Goal: Task Accomplishment & Management: Manage account settings

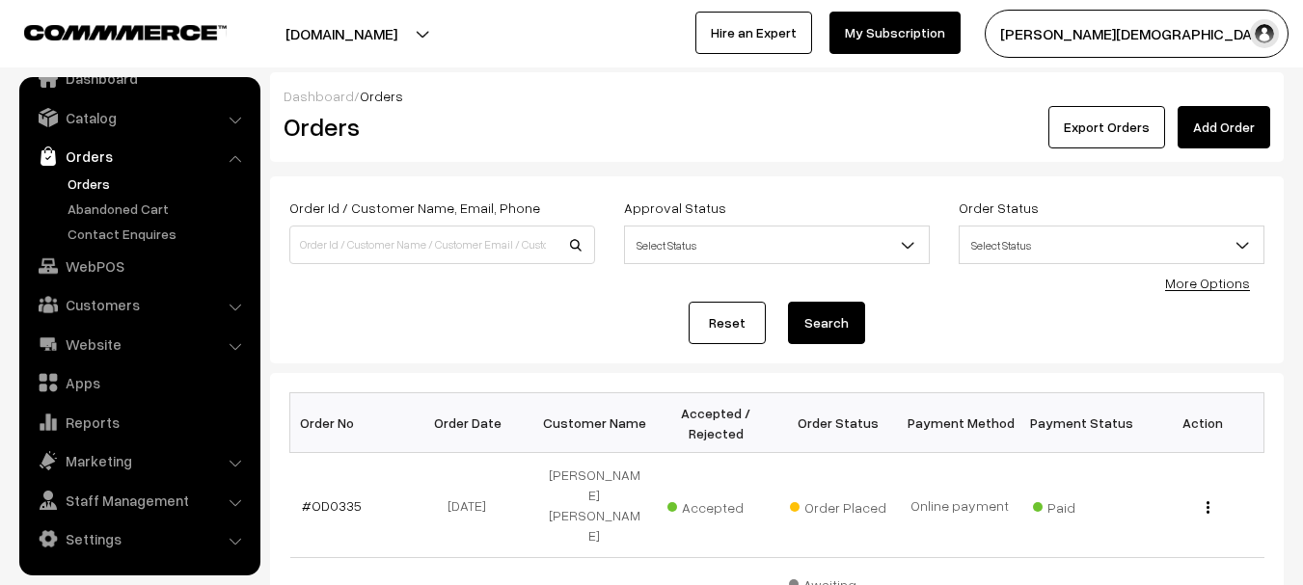
click at [689, 258] on span "Select Status" at bounding box center [777, 246] width 304 height 34
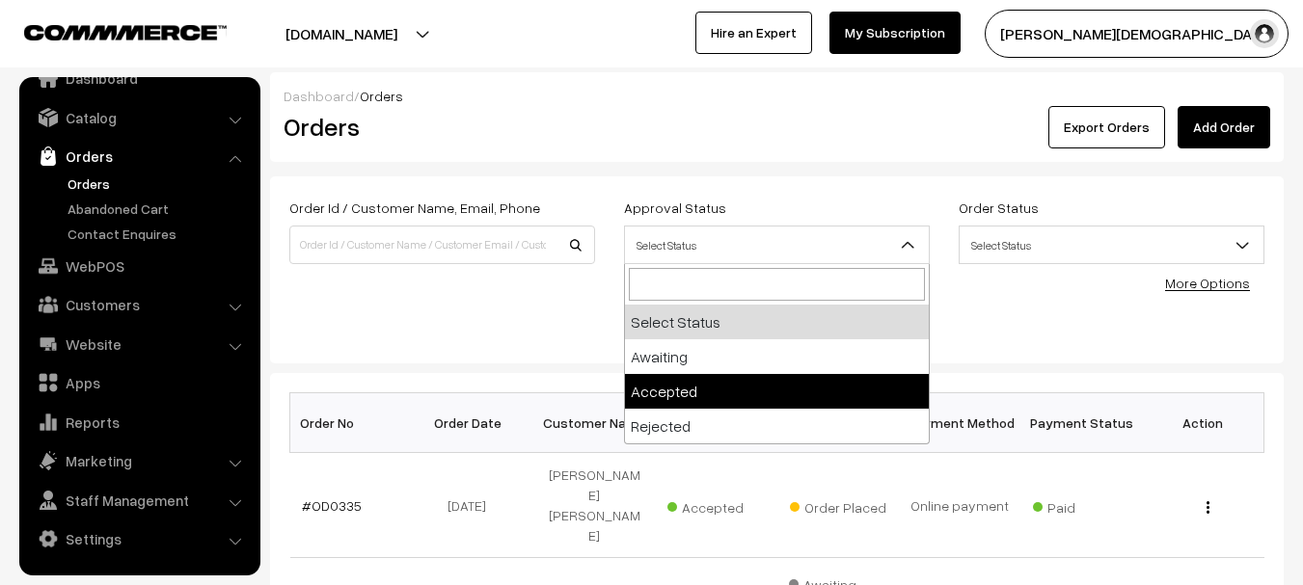
select select "1"
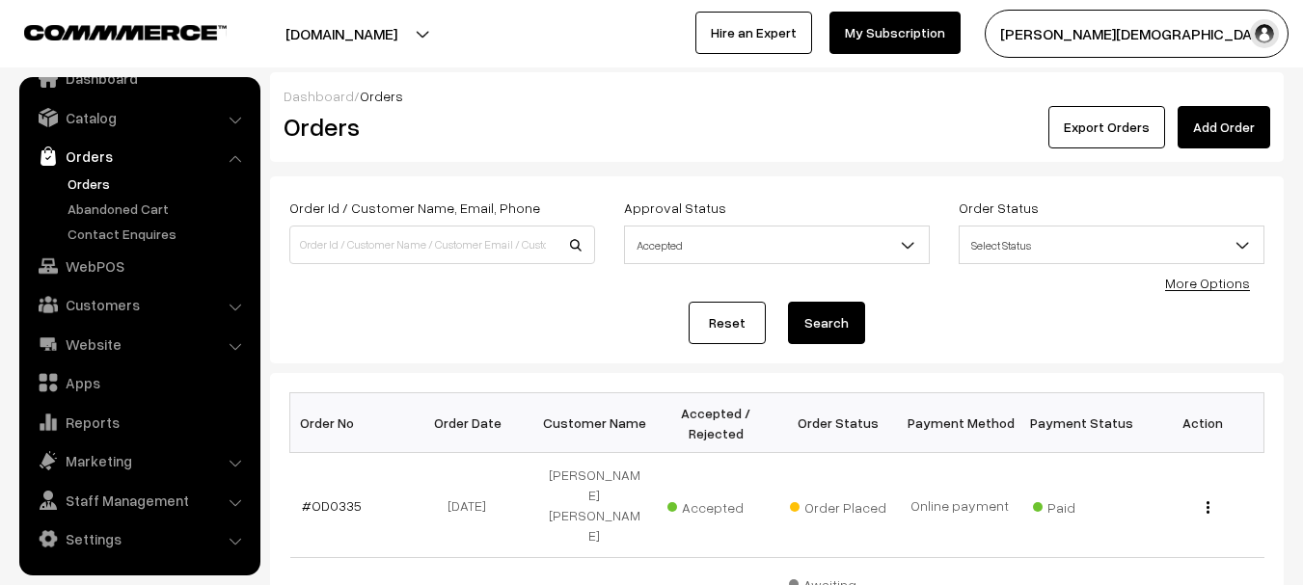
click at [1079, 261] on span "Select Status" at bounding box center [1111, 246] width 304 height 34
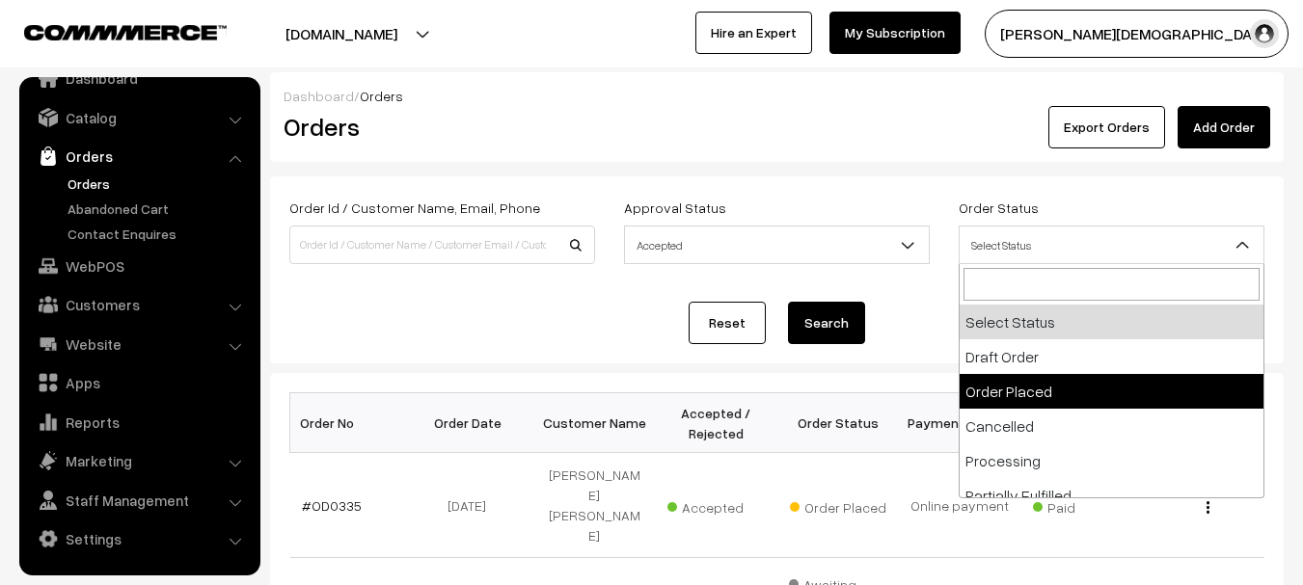
drag, startPoint x: 1025, startPoint y: 395, endPoint x: 871, endPoint y: 386, distance: 154.6
select select "2"
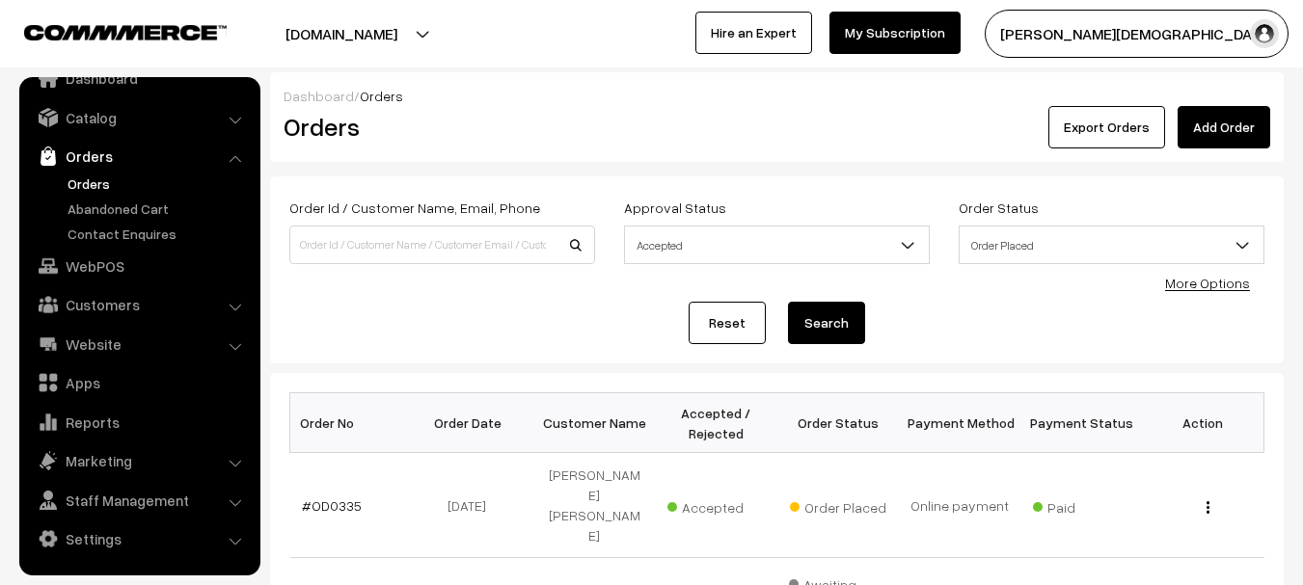
click at [825, 334] on button "Search" at bounding box center [826, 323] width 77 height 42
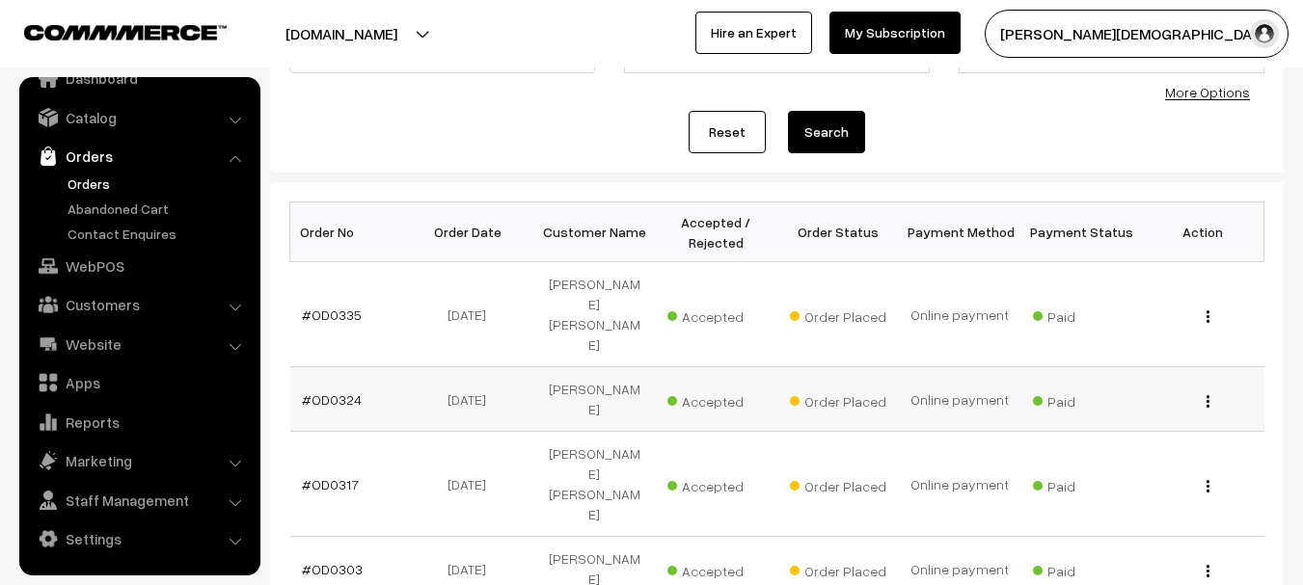
scroll to position [193, 0]
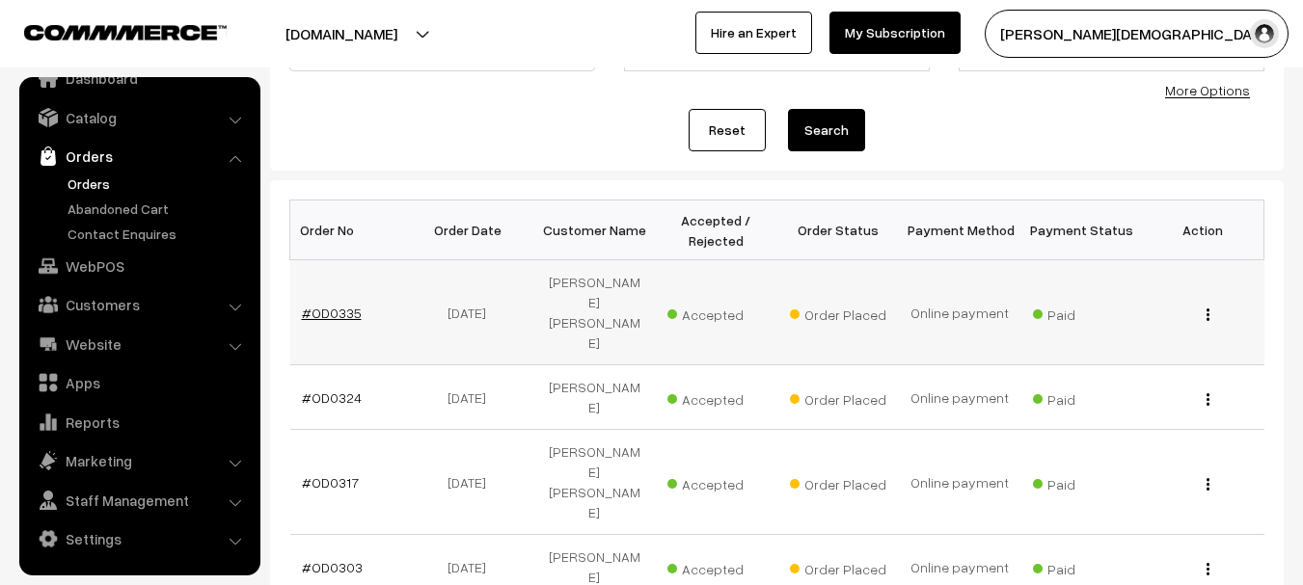
click at [345, 305] on link "#OD0335" at bounding box center [332, 313] width 60 height 16
click at [338, 390] on link "#OD0324" at bounding box center [332, 398] width 60 height 16
click at [334, 390] on link "#OD0324" at bounding box center [332, 398] width 60 height 16
drag, startPoint x: 373, startPoint y: 353, endPoint x: 309, endPoint y: 352, distance: 64.6
click at [309, 365] on td "#OD0324" at bounding box center [350, 397] width 121 height 65
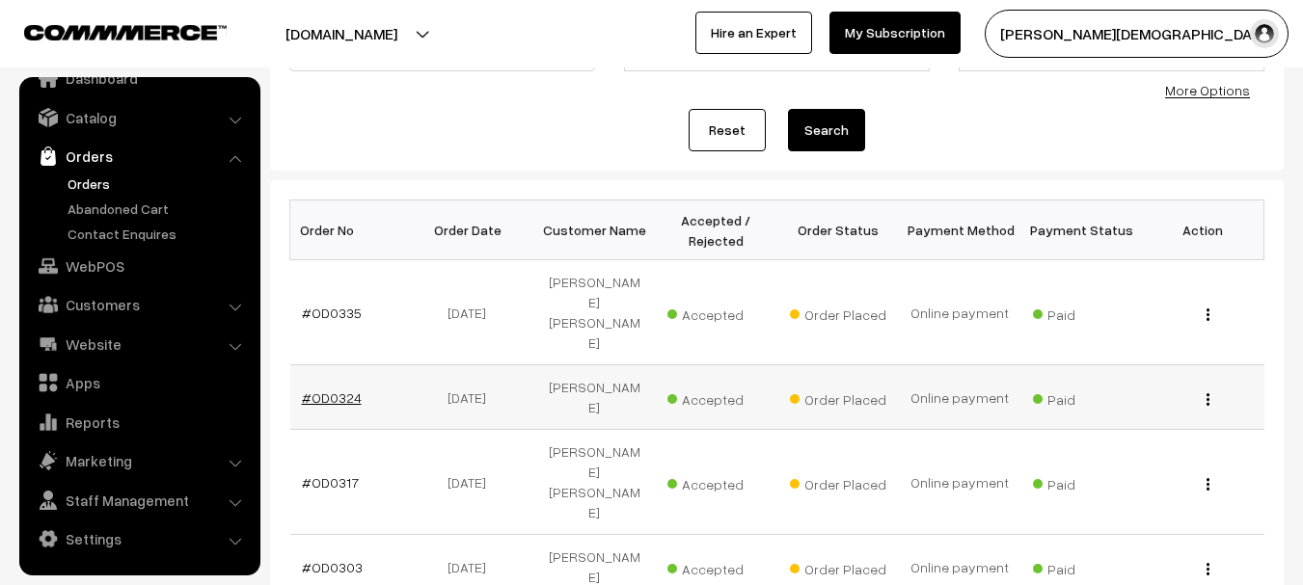
copy link "OD0324"
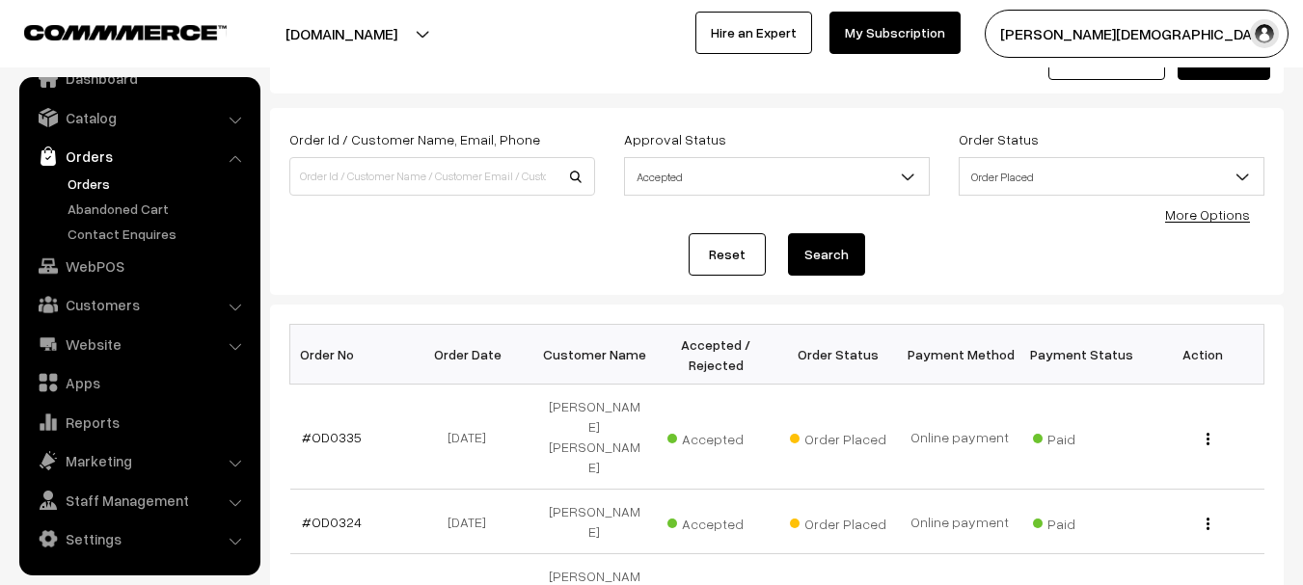
scroll to position [0, 0]
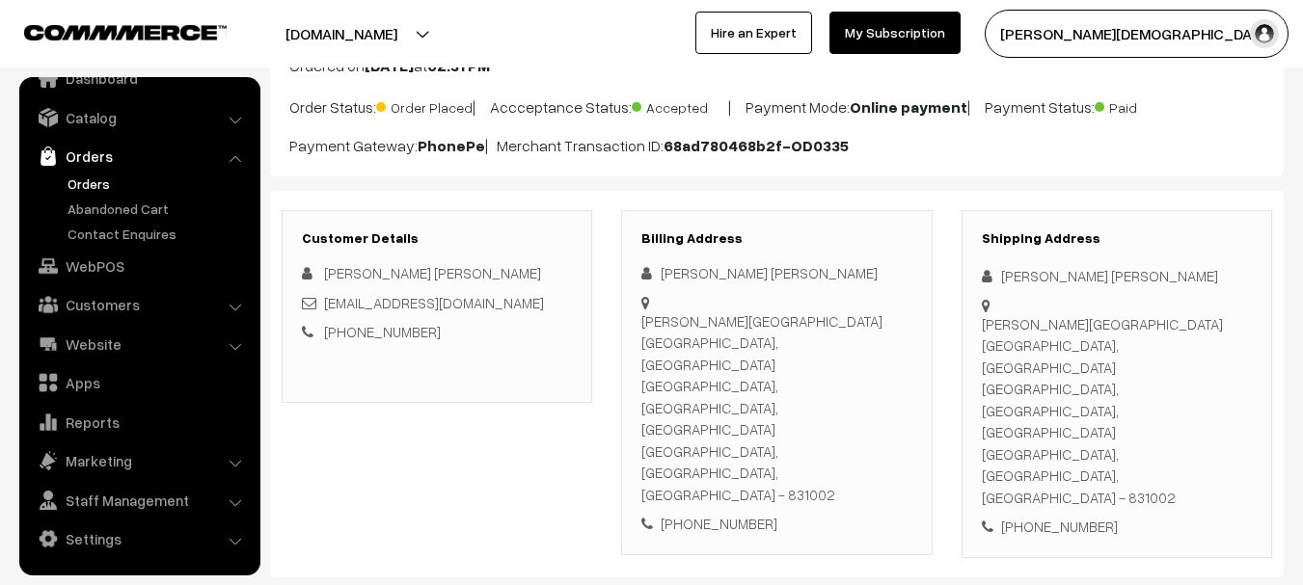
scroll to position [96, 0]
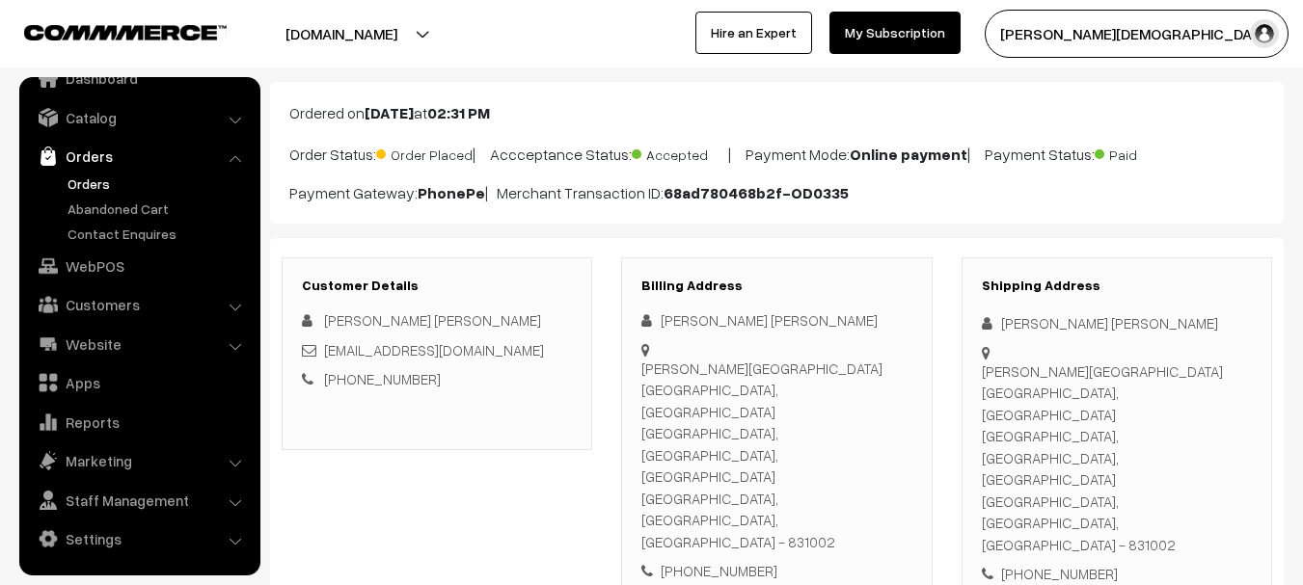
click at [414, 116] on b "[DATE]" at bounding box center [388, 112] width 49 height 19
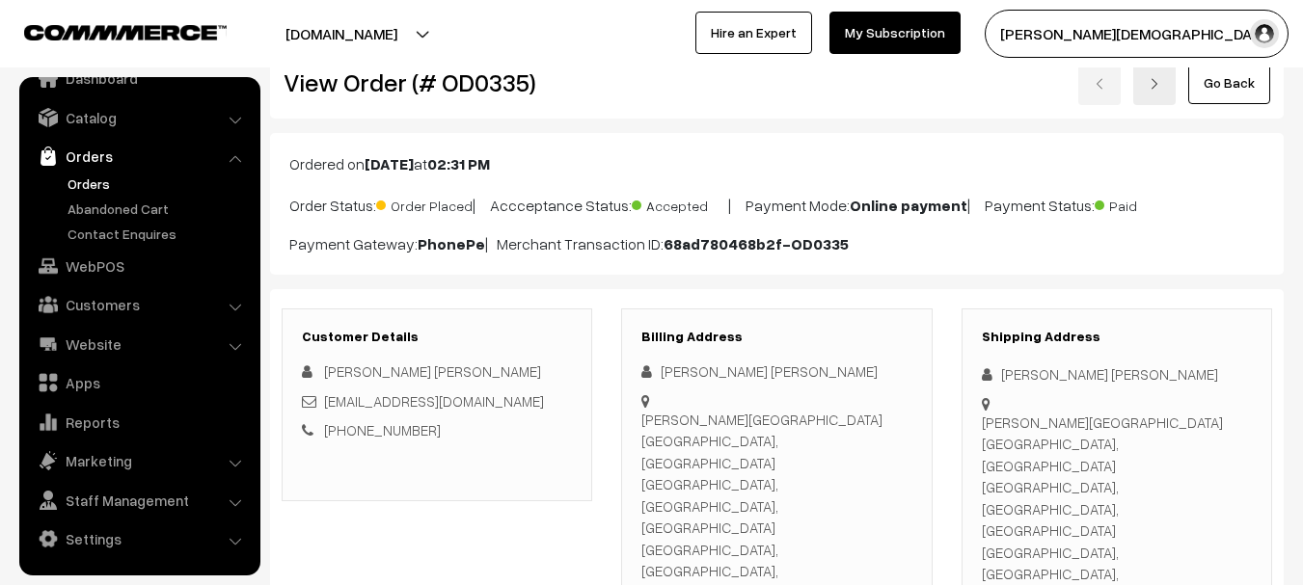
scroll to position [0, 0]
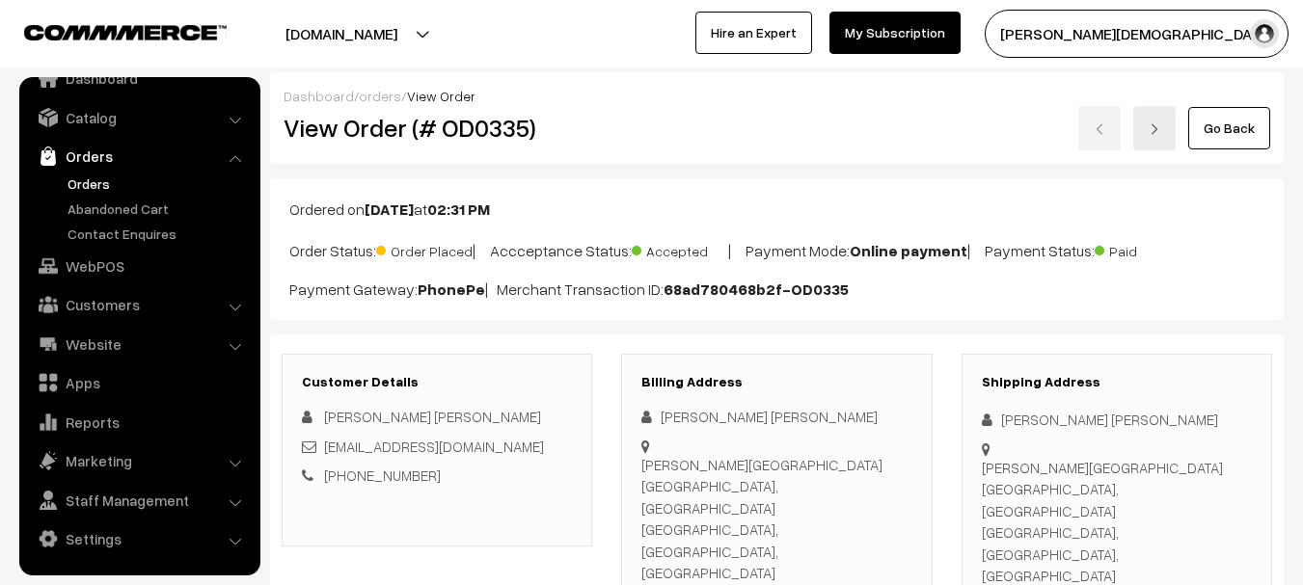
click at [481, 101] on div "Dashboard / orders / View Order" at bounding box center [776, 96] width 986 height 20
click at [476, 122] on h2 "View Order (# OD0335)" at bounding box center [437, 128] width 309 height 30
copy h2 "OD0335"
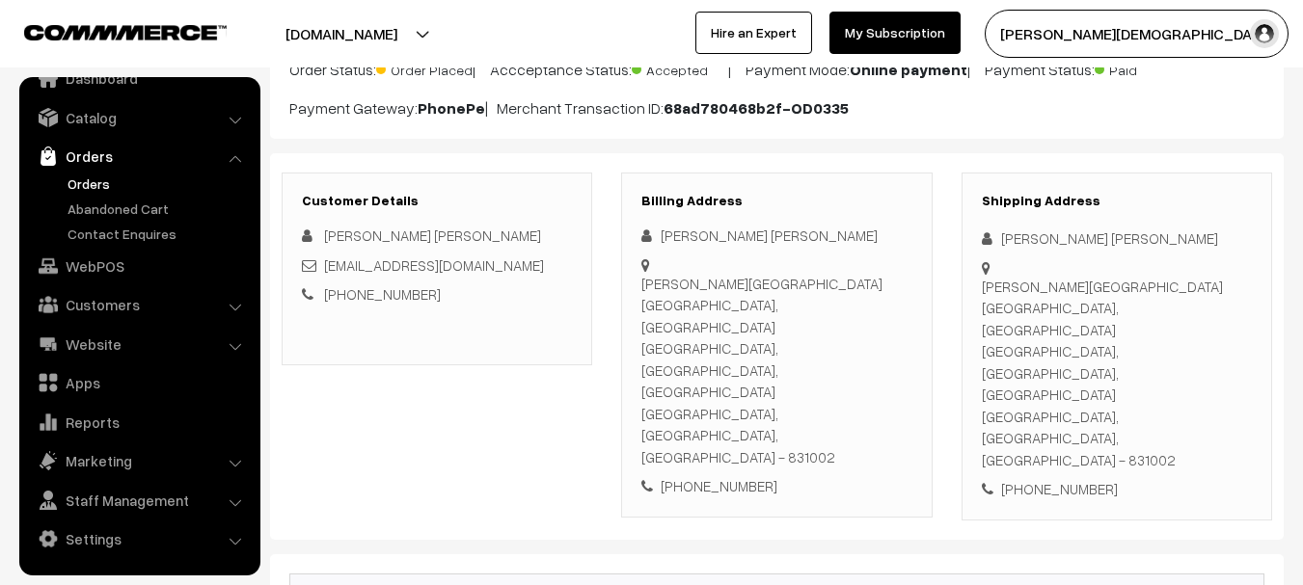
scroll to position [386, 0]
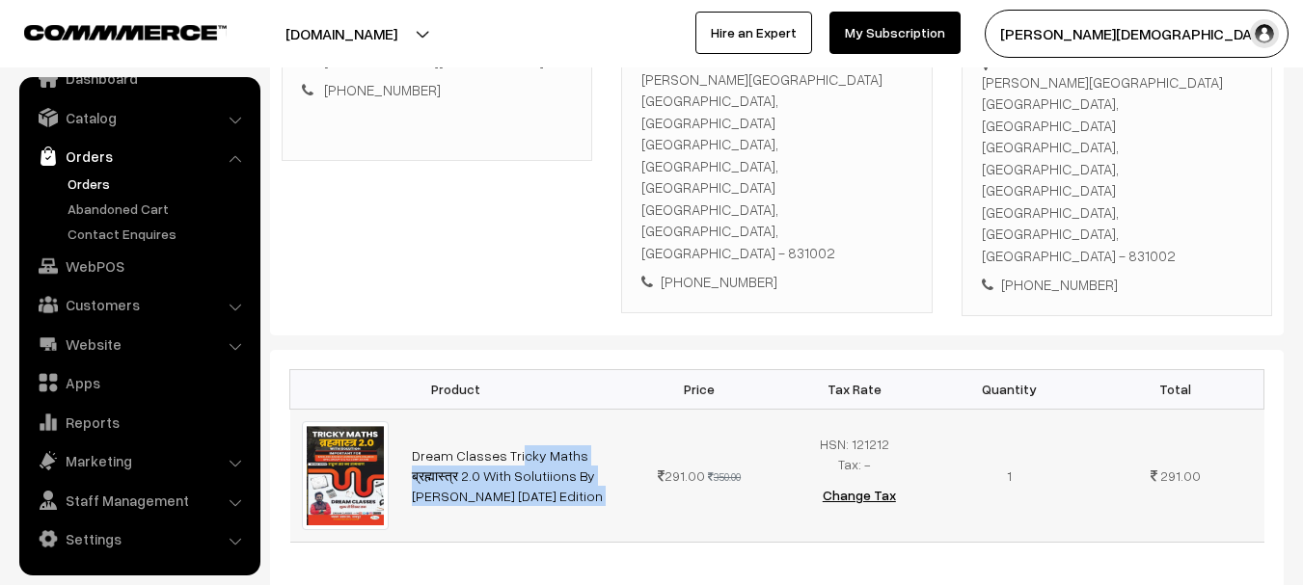
drag, startPoint x: 419, startPoint y: 323, endPoint x: 631, endPoint y: 344, distance: 212.2
click at [631, 409] on tr "Dream Classes Tricky Maths ब्रह्मास्त्र 2.0 With Solutiions By Rahul Sir March …" at bounding box center [777, 475] width 974 height 133
copy tr "Dream Classes Tricky Maths ब्रह्मास्त्र 2.0 With Solutiions By Rahul Sir March …"
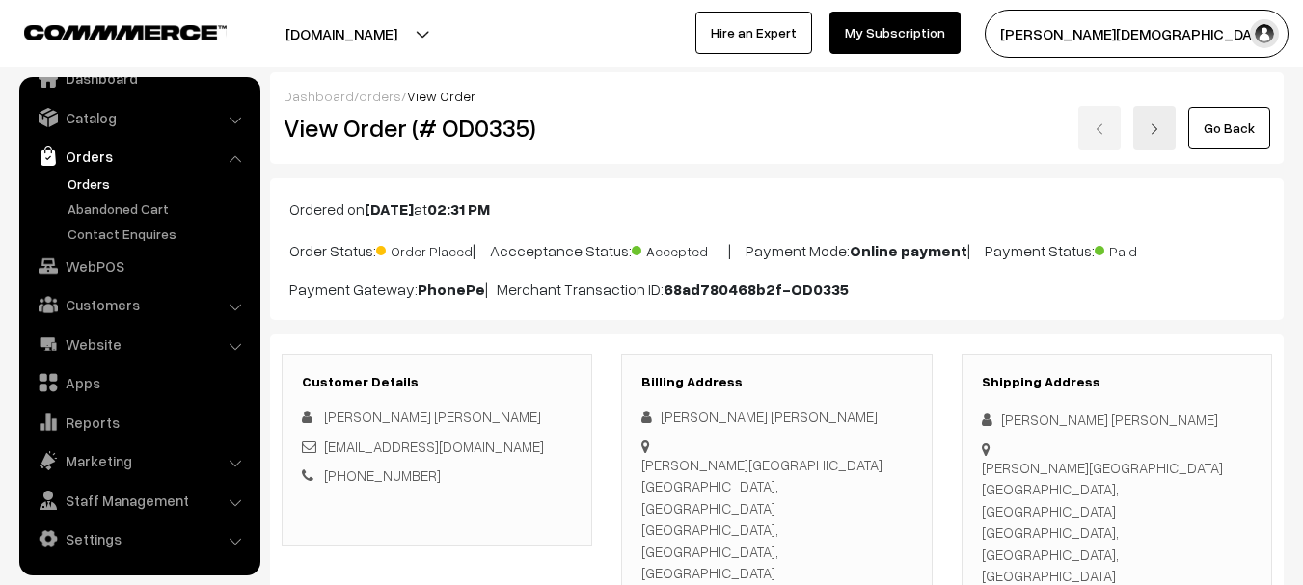
click at [1007, 424] on div "Laxmi Narayan Samanta" at bounding box center [1117, 420] width 270 height 22
drag, startPoint x: 1007, startPoint y: 424, endPoint x: 1119, endPoint y: 423, distance: 112.8
click at [1119, 423] on div "Laxmi Narayan Samanta" at bounding box center [1117, 420] width 270 height 22
copy div "Laxmi Narayan Samanta"
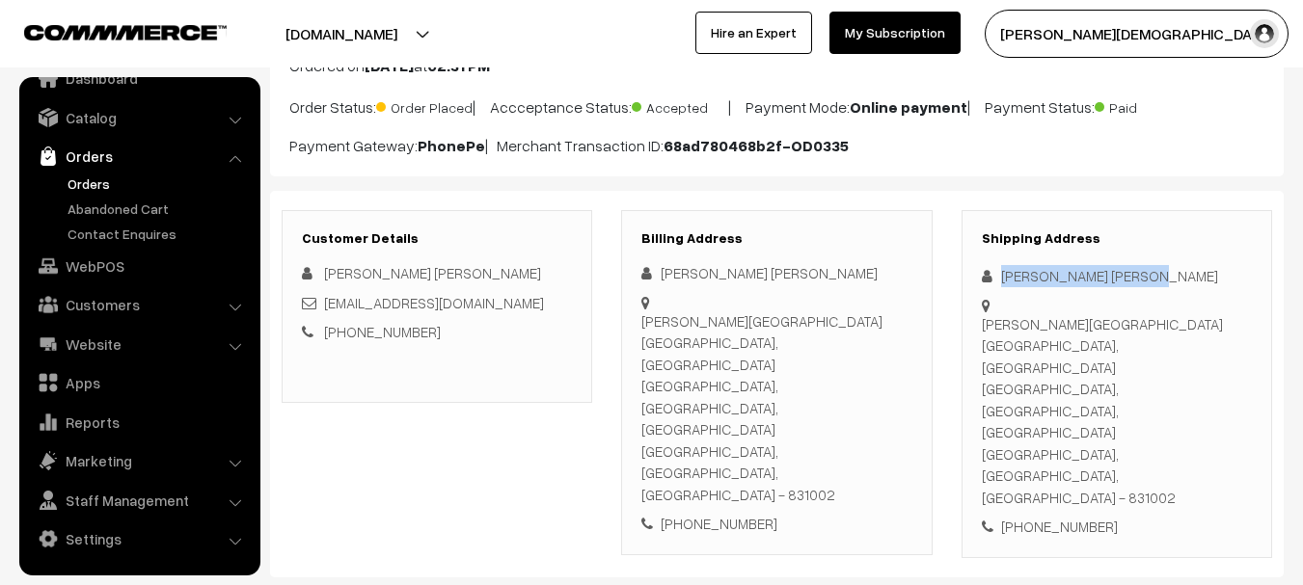
scroll to position [289, 0]
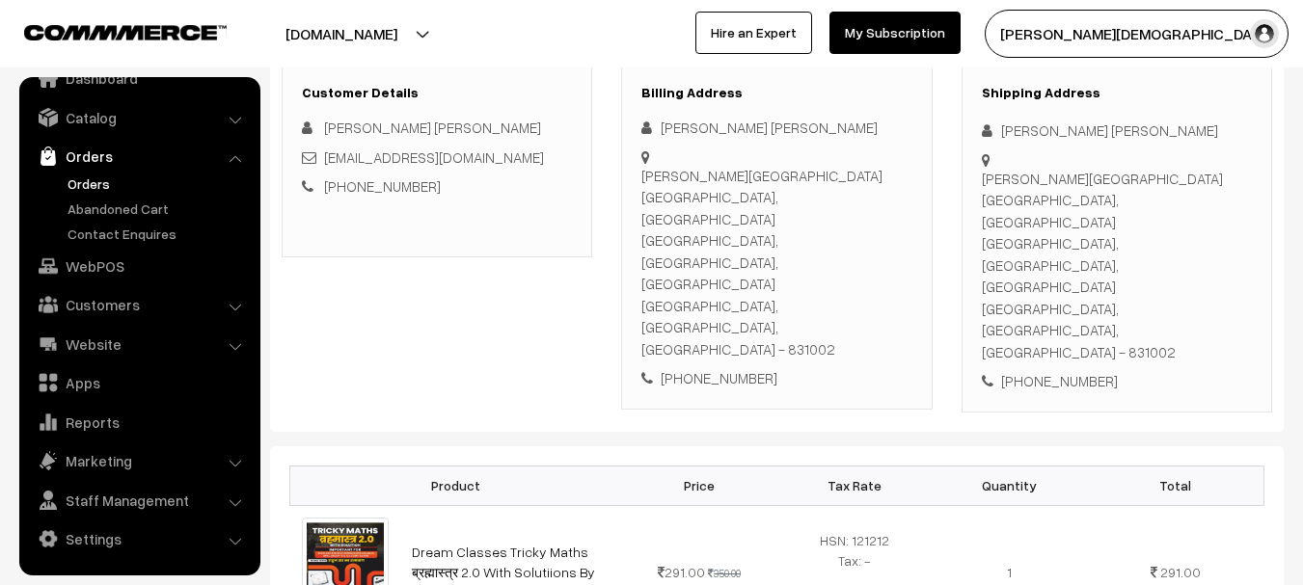
click at [1044, 267] on div "Shipping Address Laxmi Narayan Samanta Kanchan road Parmathnagar, PO Tatanagar,…" at bounding box center [1116, 239] width 310 height 348
click at [1044, 266] on div "Shipping Address Laxmi Narayan Samanta Kanchan road Parmathnagar, PO Tatanagar,…" at bounding box center [1116, 239] width 310 height 348
copy div "9113314712"
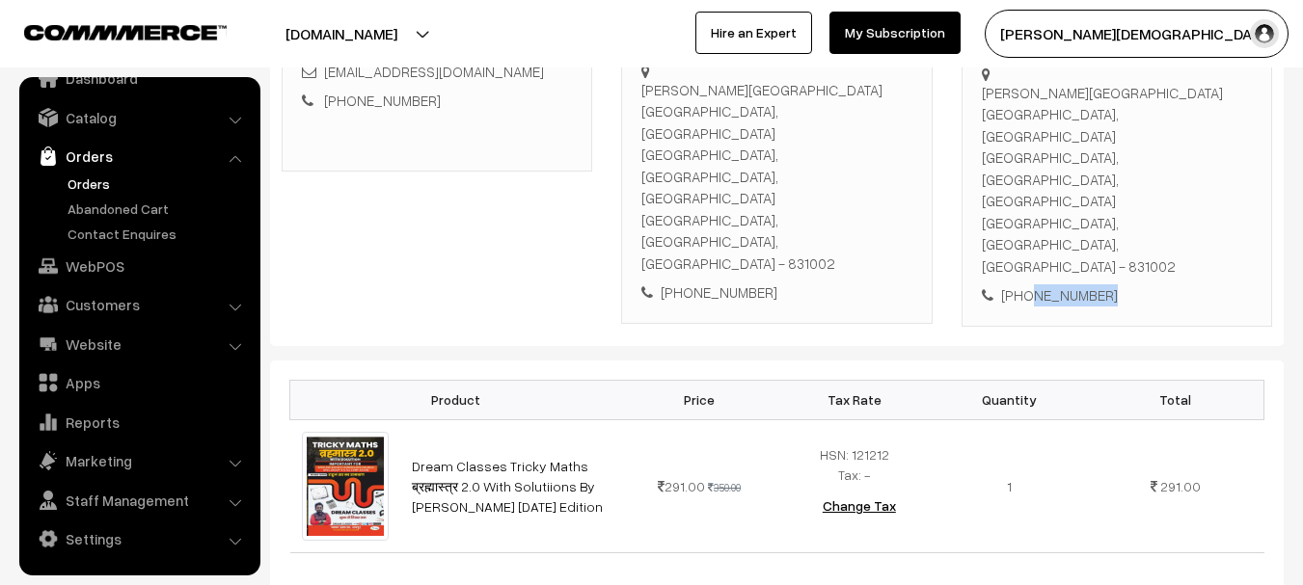
scroll to position [193, 0]
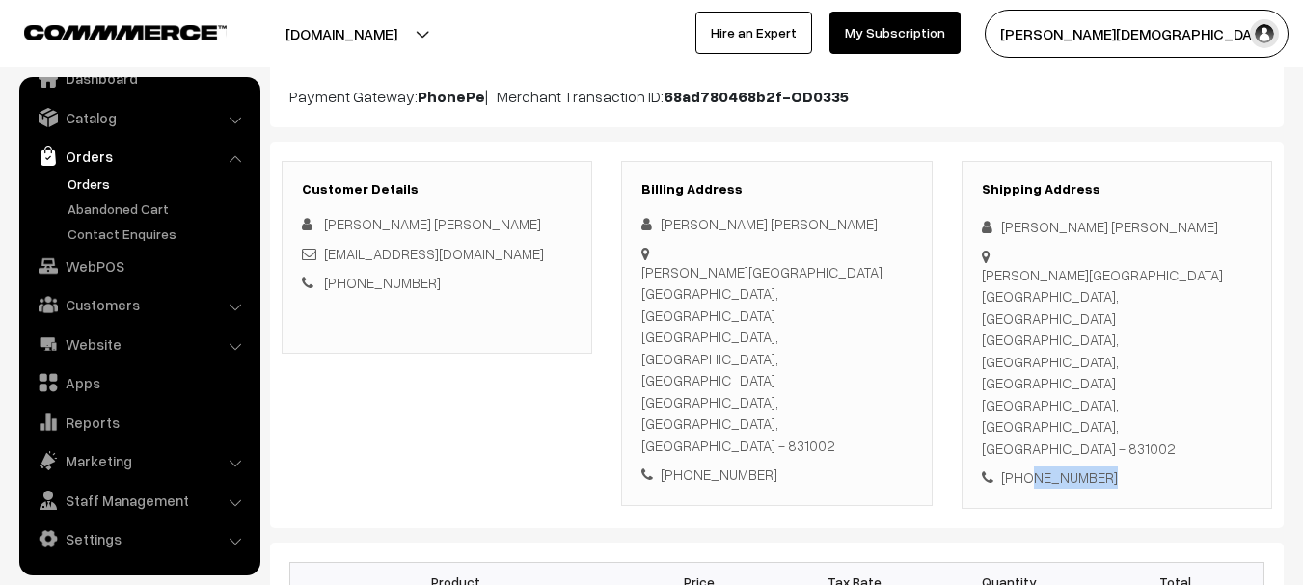
copy div "9113314712"
click at [689, 216] on div "Laxmi Narayan Samanta" at bounding box center [776, 224] width 270 height 22
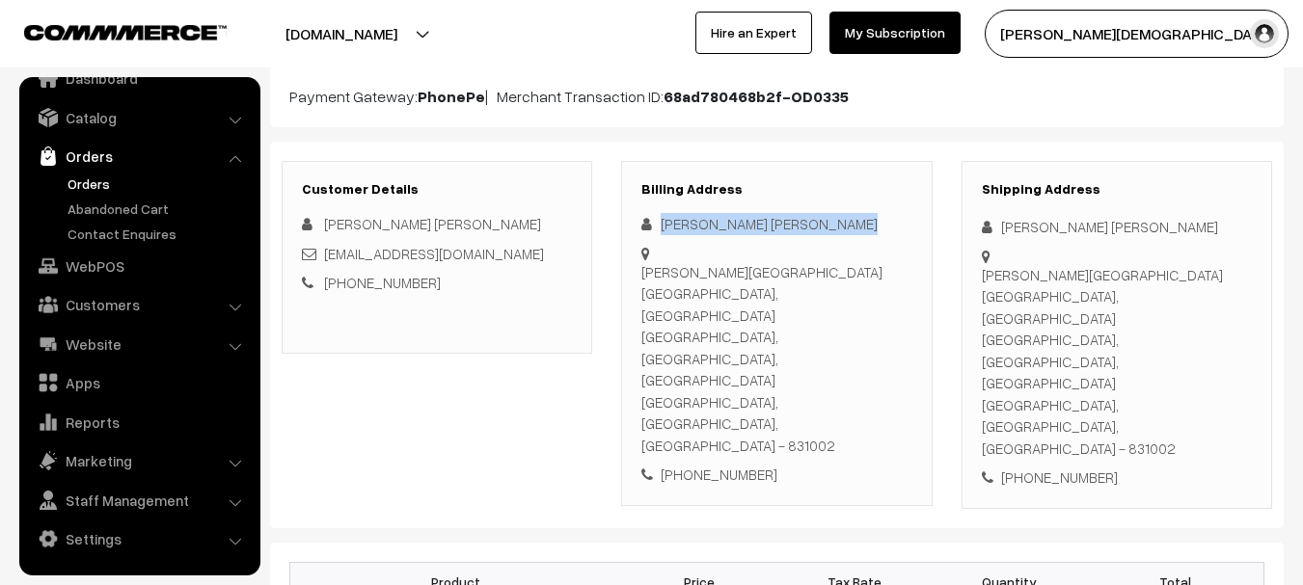
click at [689, 216] on div "Laxmi Narayan Samanta" at bounding box center [776, 224] width 270 height 22
copy div "Laxmi Narayan Samanta"
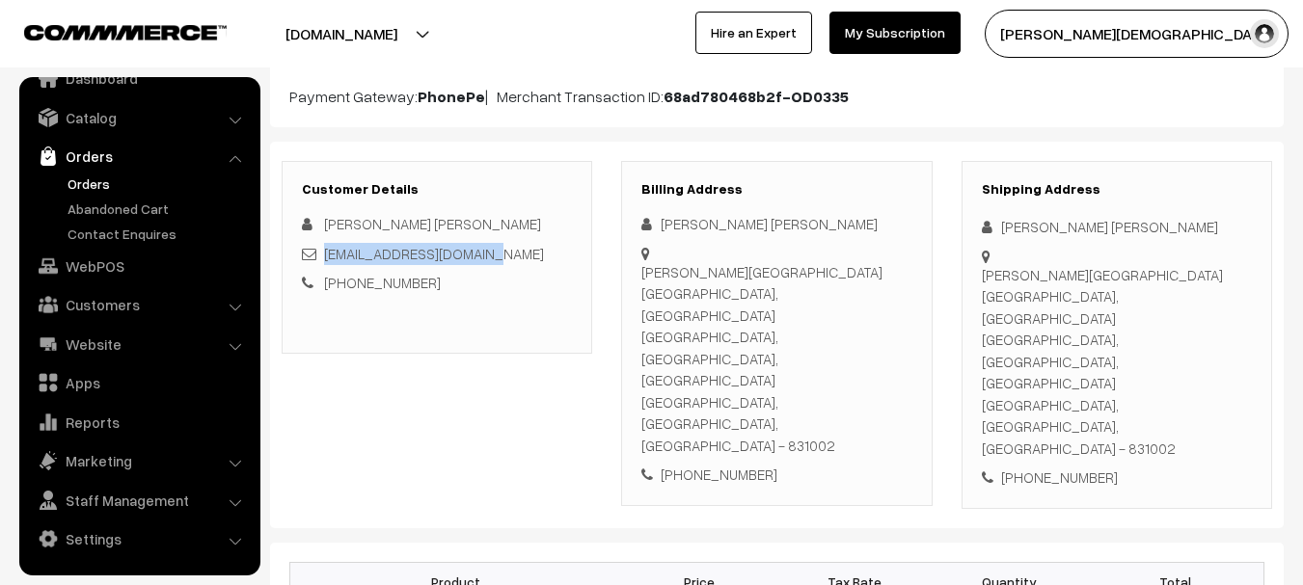
copy link "9113314712lns@gmail.com"
drag, startPoint x: 458, startPoint y: 253, endPoint x: 324, endPoint y: 256, distance: 134.1
click at [324, 256] on div "9113314712lns@gmail.com" at bounding box center [437, 254] width 270 height 22
click at [1065, 283] on div "Kanchan road Parmathnagar, PO Tatanagar, East Singhbhum, Jharkhand Jamshedpur, …" at bounding box center [1117, 362] width 270 height 196
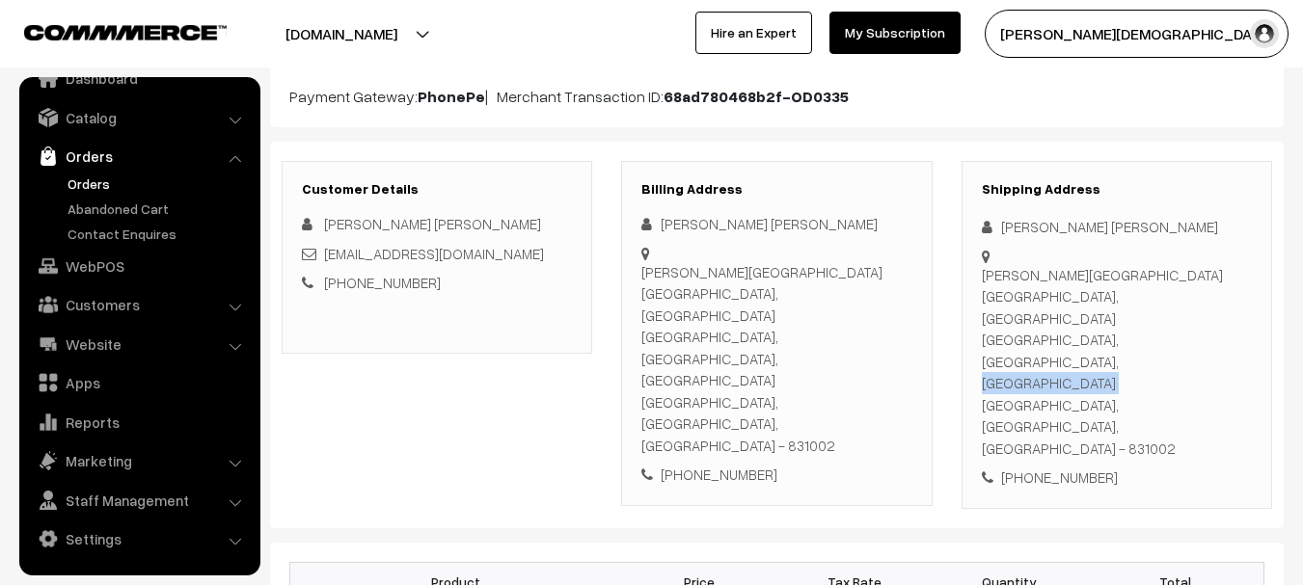
click at [1065, 283] on div "Kanchan road Parmathnagar, PO Tatanagar, East Singhbhum, Jharkhand Jamshedpur, …" at bounding box center [1117, 362] width 270 height 196
copy div "Kanchan road Parmathnagar, PO Tatanagar, East Singhbhum, Jharkhand"
click at [1182, 325] on div "Kanchan road Parmathnagar, PO Tatanagar, East Singhbhum, Jharkhand Jamshedpur, …" at bounding box center [1117, 362] width 270 height 196
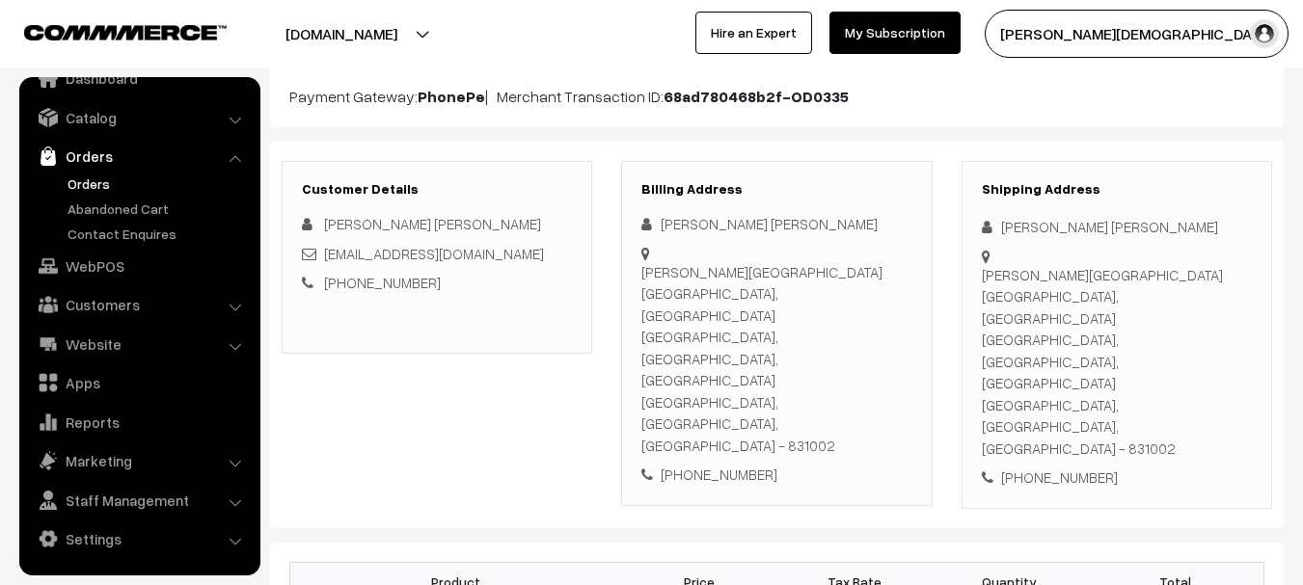
copy div "831002"
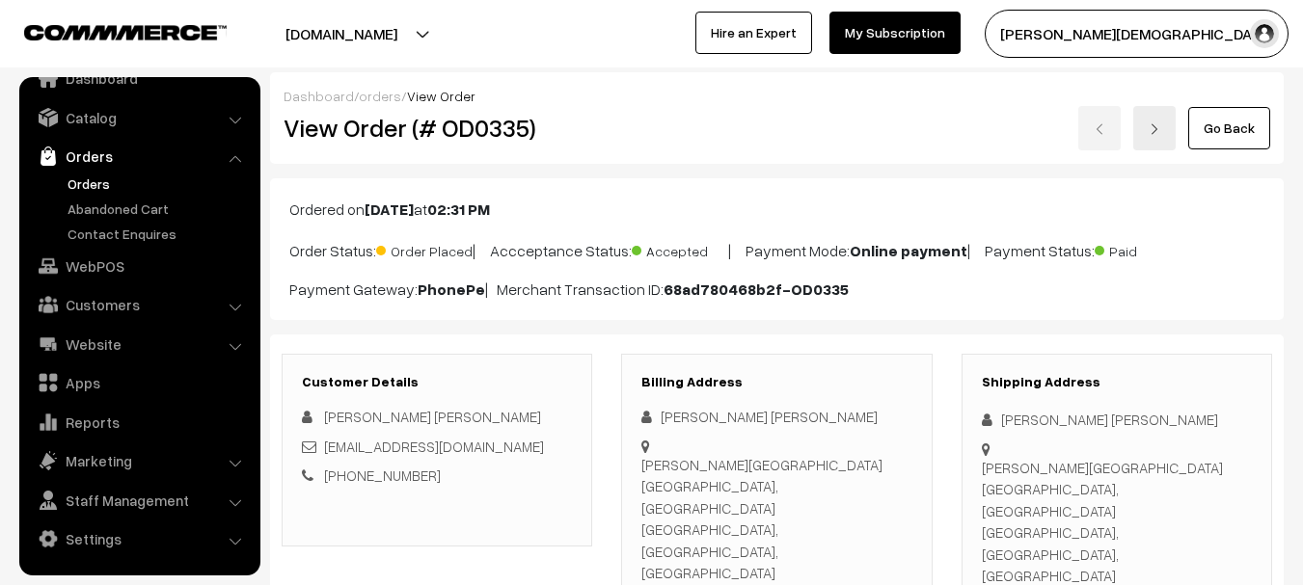
click at [489, 127] on h2 "View Order (# OD0335)" at bounding box center [437, 128] width 309 height 30
copy h2 "OD0335"
click at [489, 127] on h2 "View Order (# OD0335)" at bounding box center [437, 128] width 309 height 30
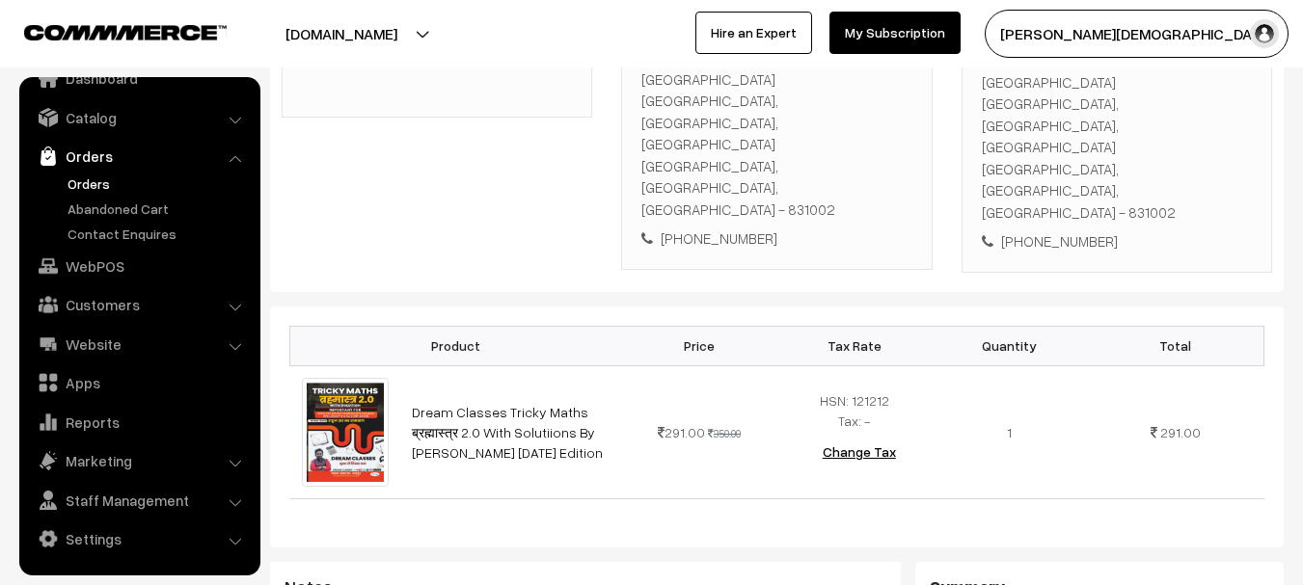
scroll to position [482, 0]
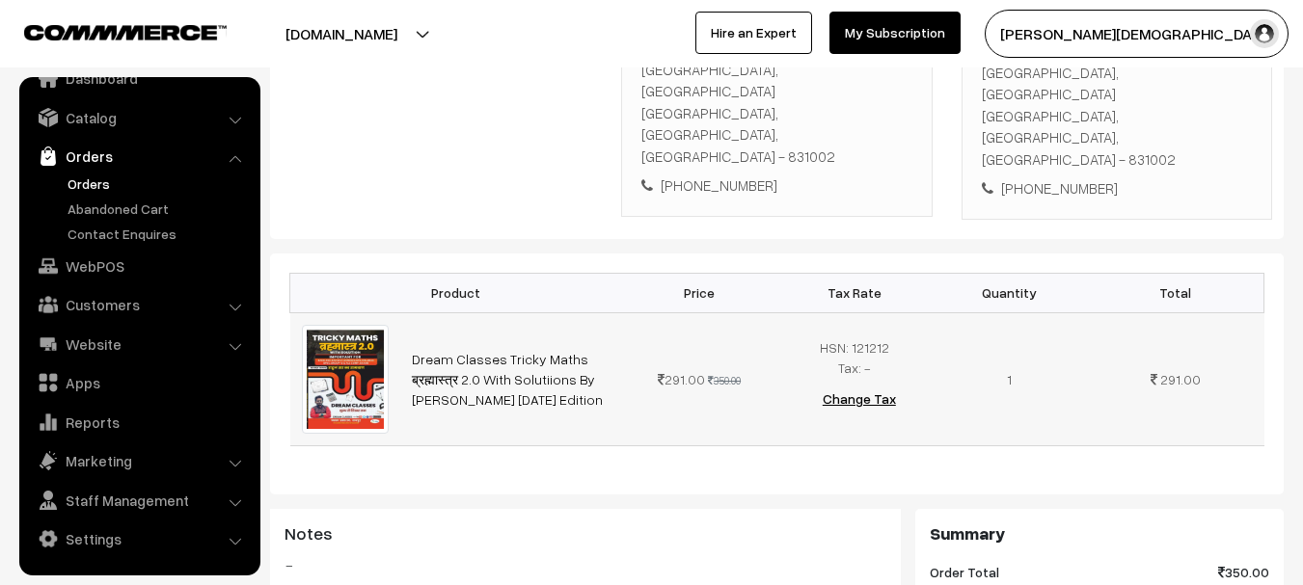
drag, startPoint x: 404, startPoint y: 223, endPoint x: 553, endPoint y: 265, distance: 155.4
click at [553, 312] on td "Dream Classes Tricky Maths ब्रह्मास्त्र 2.0 With Solutiions By Rahul Sir March …" at bounding box center [511, 378] width 222 height 133
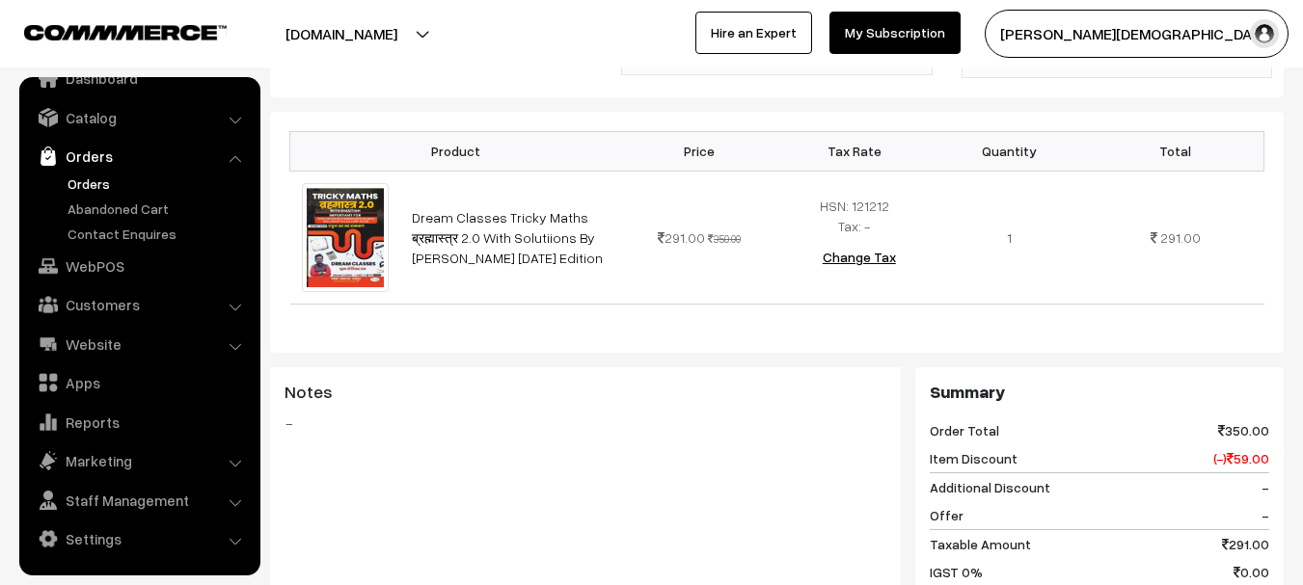
scroll to position [771, 0]
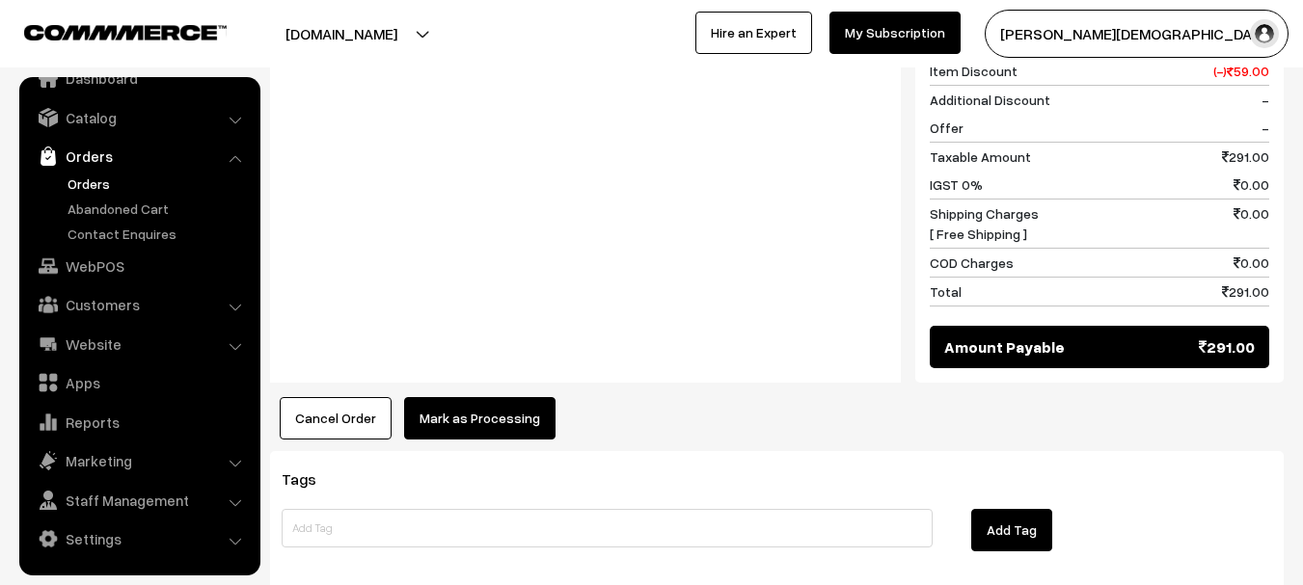
click at [479, 397] on button "Mark as Processing" at bounding box center [479, 418] width 151 height 42
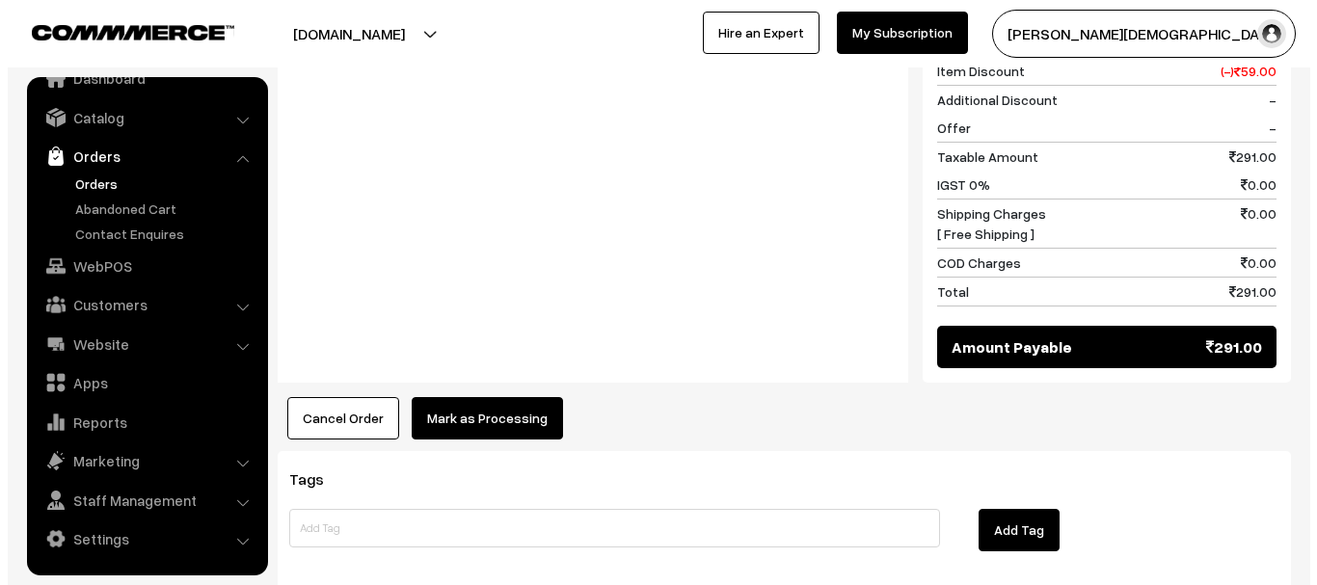
scroll to position [1013, 0]
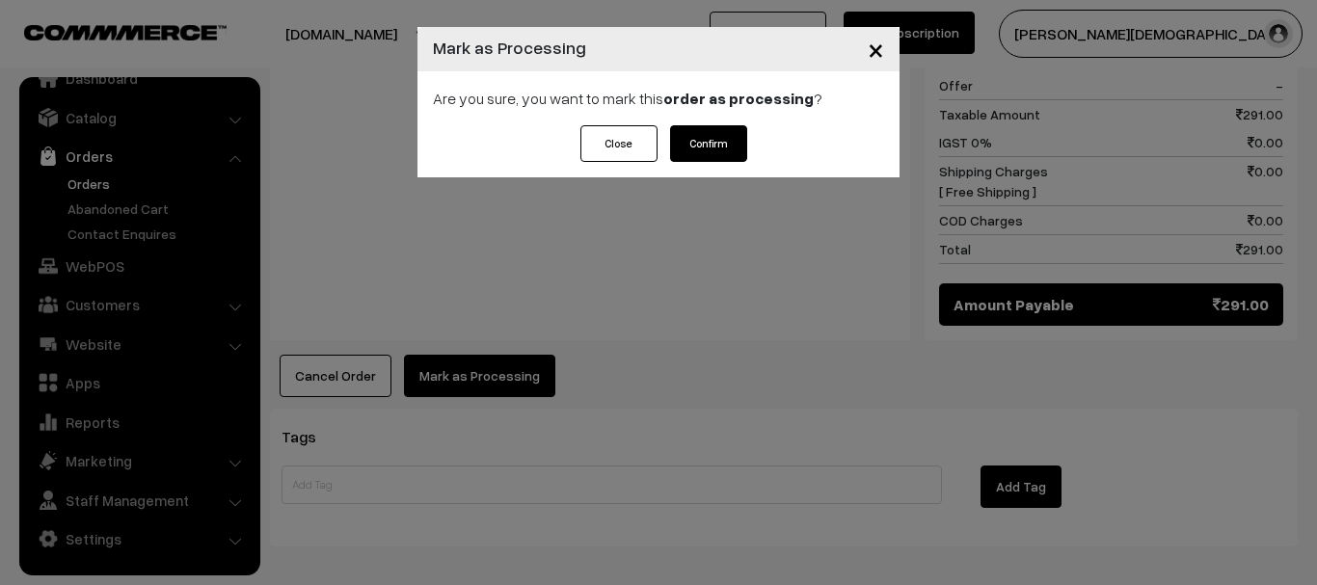
click at [716, 140] on button "Confirm" at bounding box center [708, 143] width 77 height 37
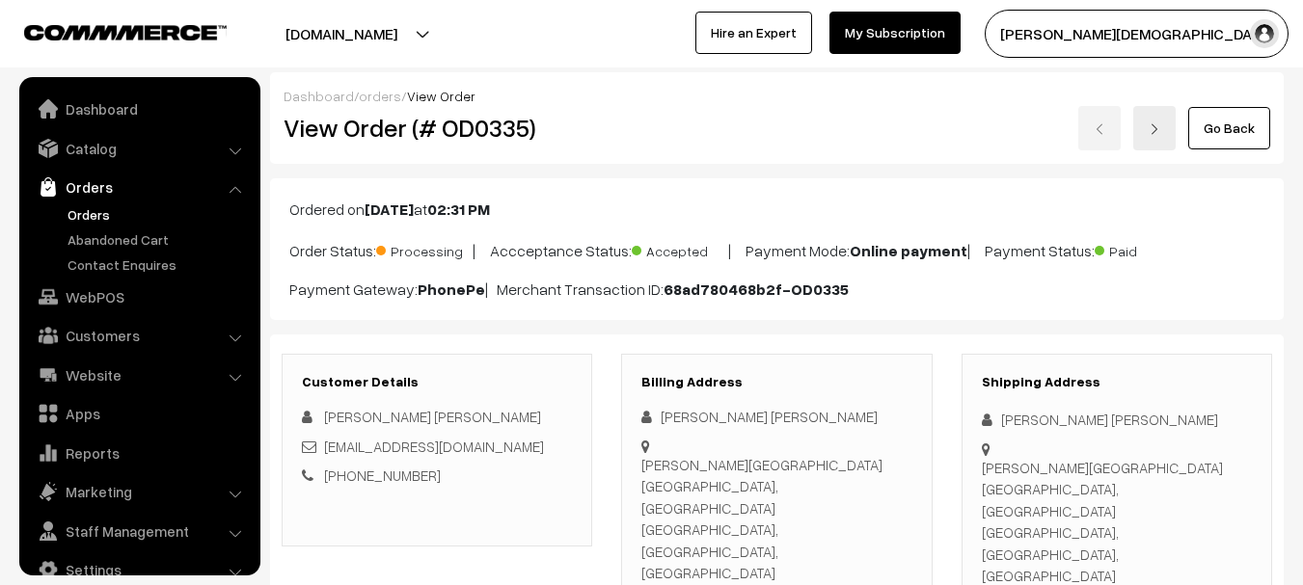
scroll to position [31, 0]
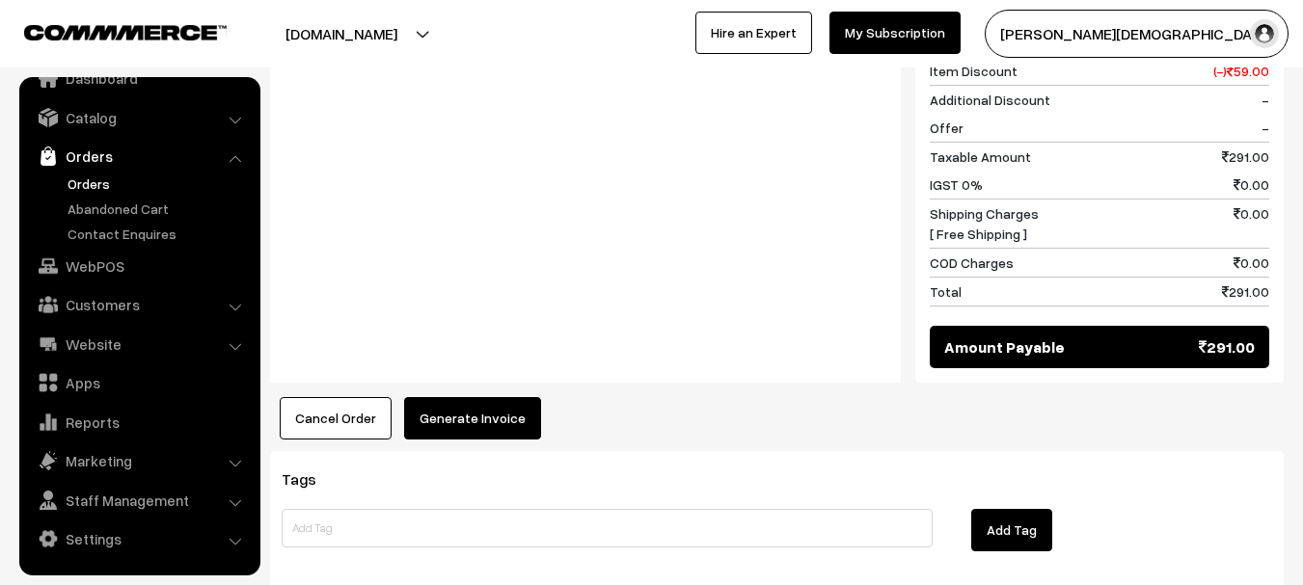
click at [485, 397] on button "Generate Invoice" at bounding box center [472, 418] width 137 height 42
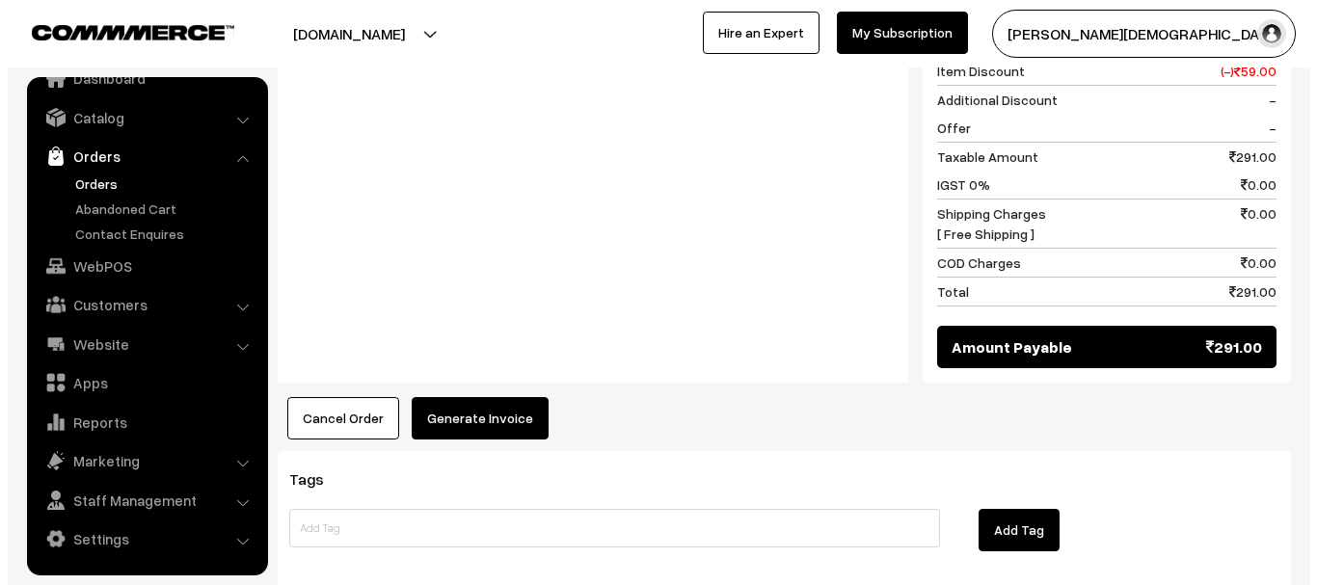
scroll to position [1013, 0]
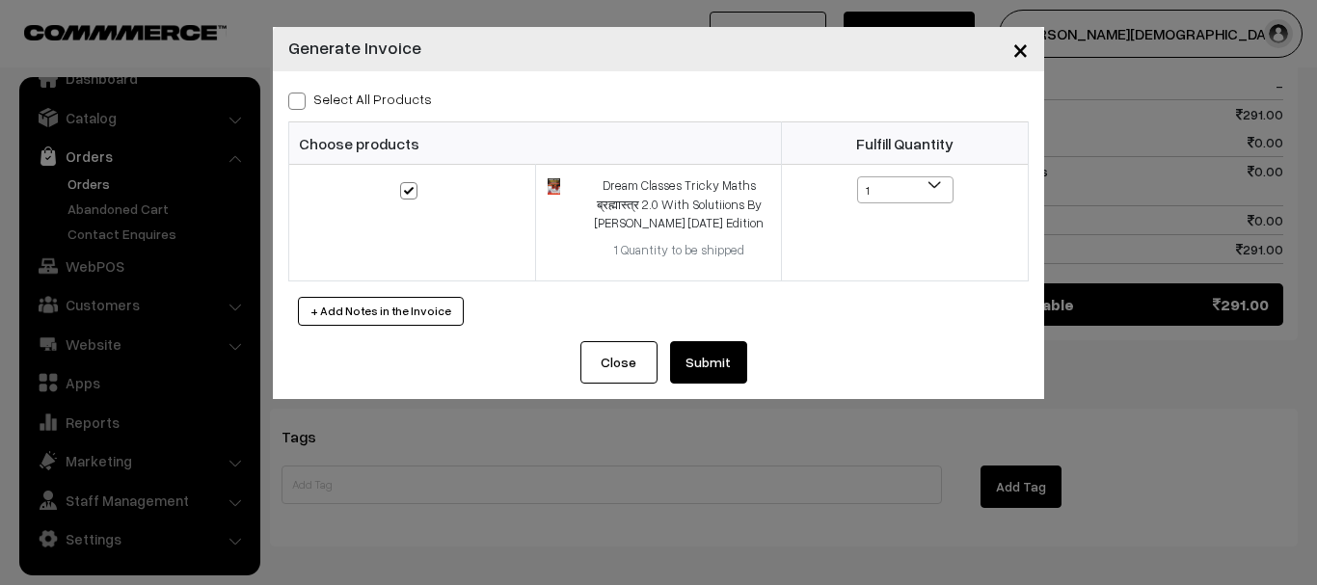
click at [729, 346] on button "Submit" at bounding box center [708, 362] width 77 height 42
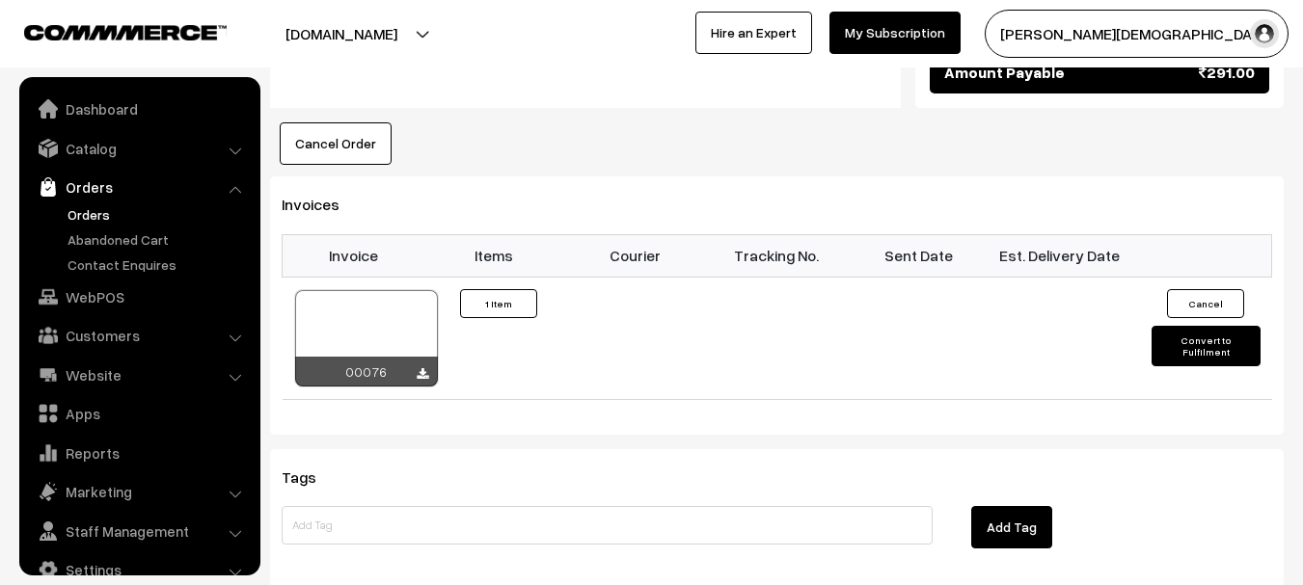
scroll to position [31, 0]
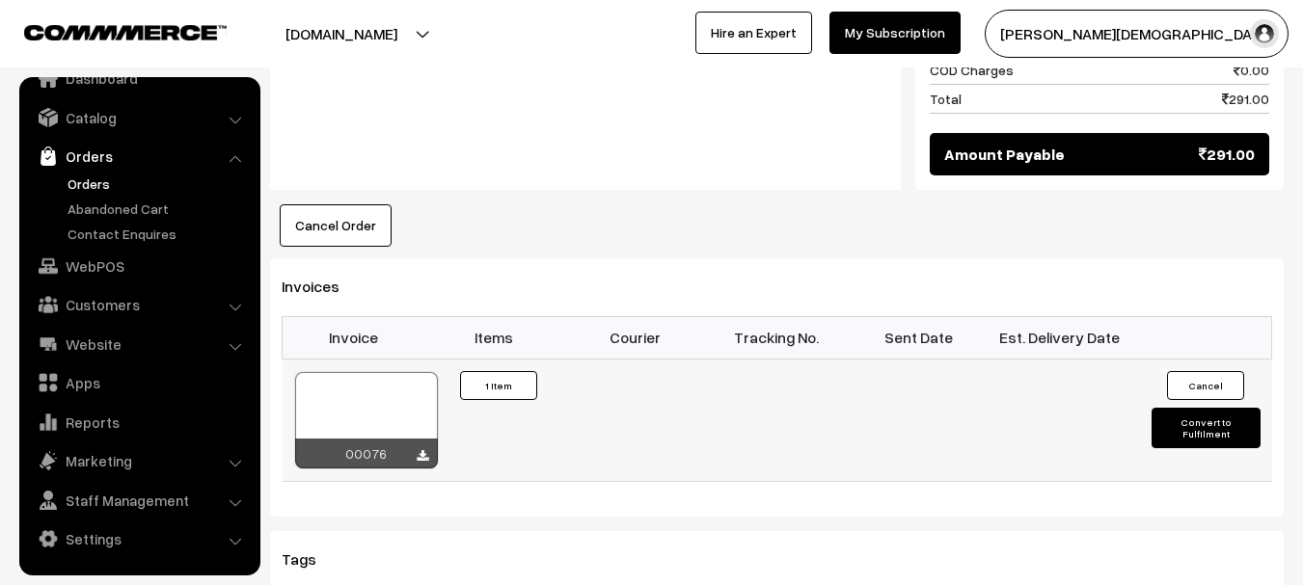
click at [1237, 408] on button "Convert to Fulfilment" at bounding box center [1205, 428] width 109 height 40
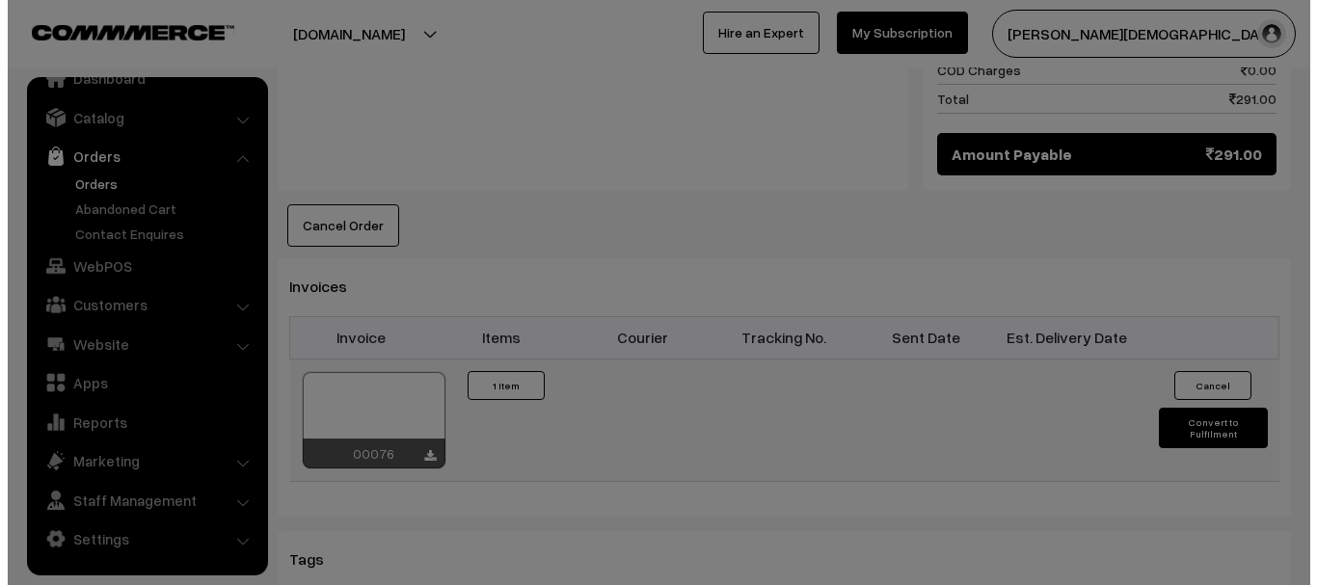
scroll to position [1206, 0]
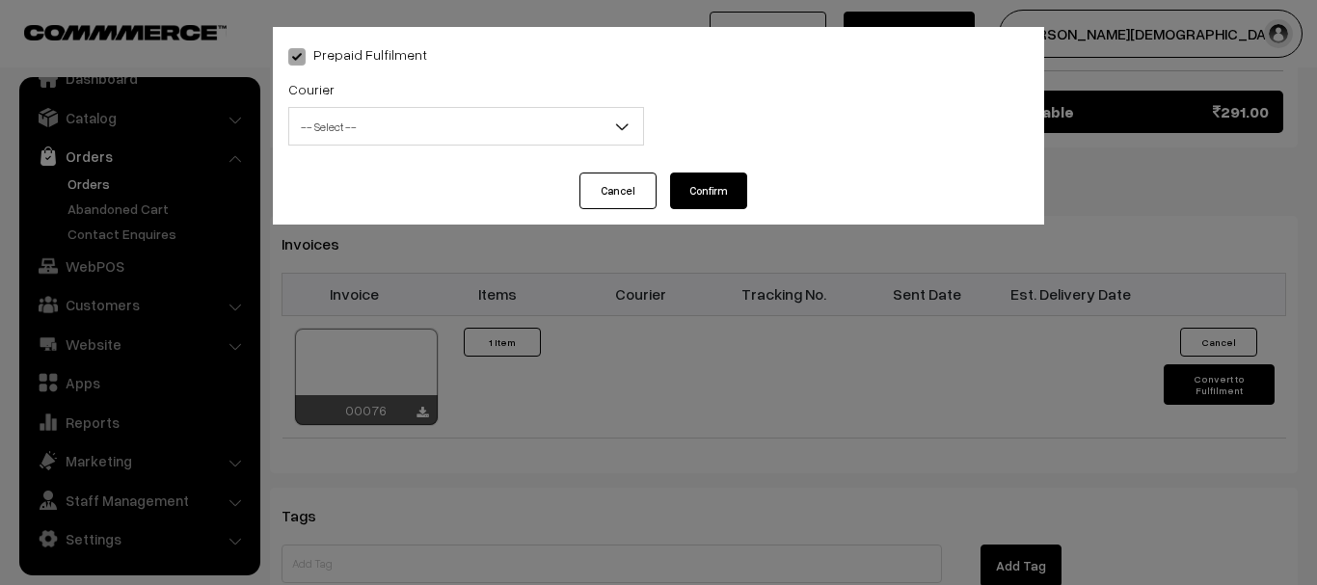
click at [424, 132] on span "-- Select --" at bounding box center [466, 127] width 354 height 34
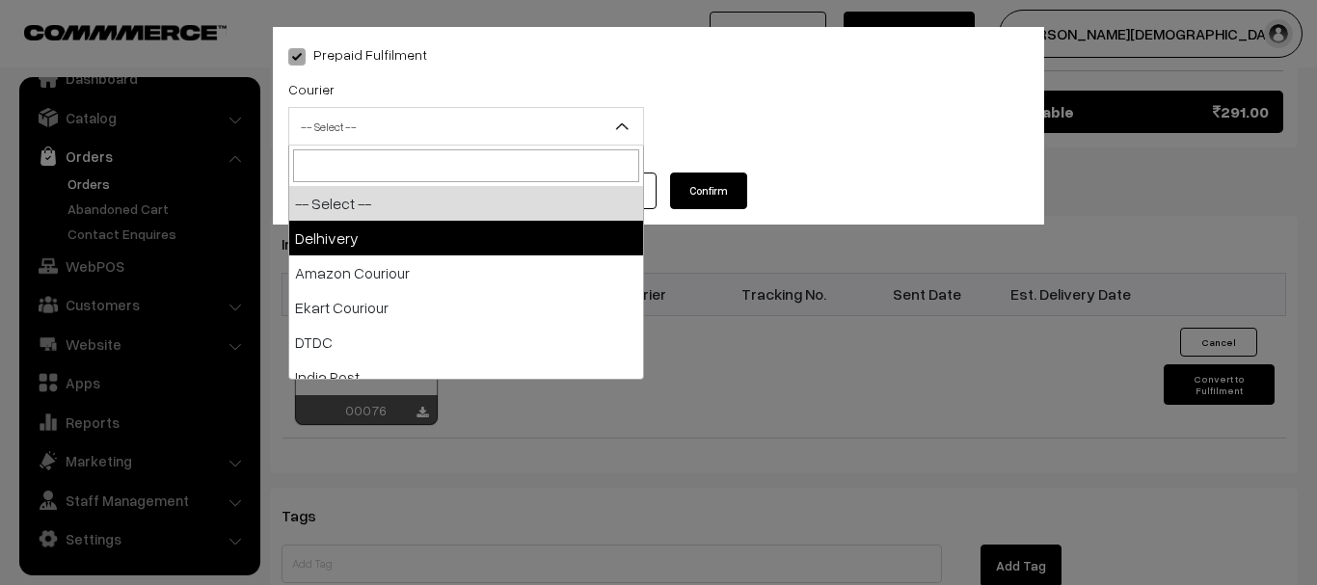
select select "2"
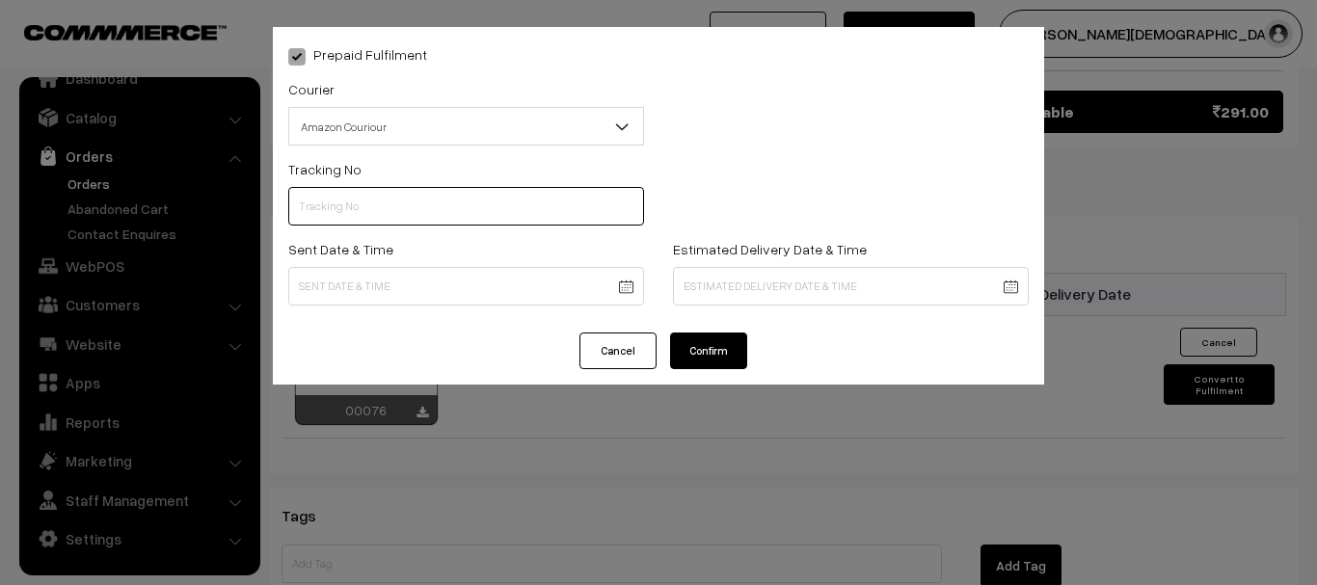
click at [380, 196] on input "text" at bounding box center [466, 206] width 356 height 39
paste input "363042763976"
type input "363042763976"
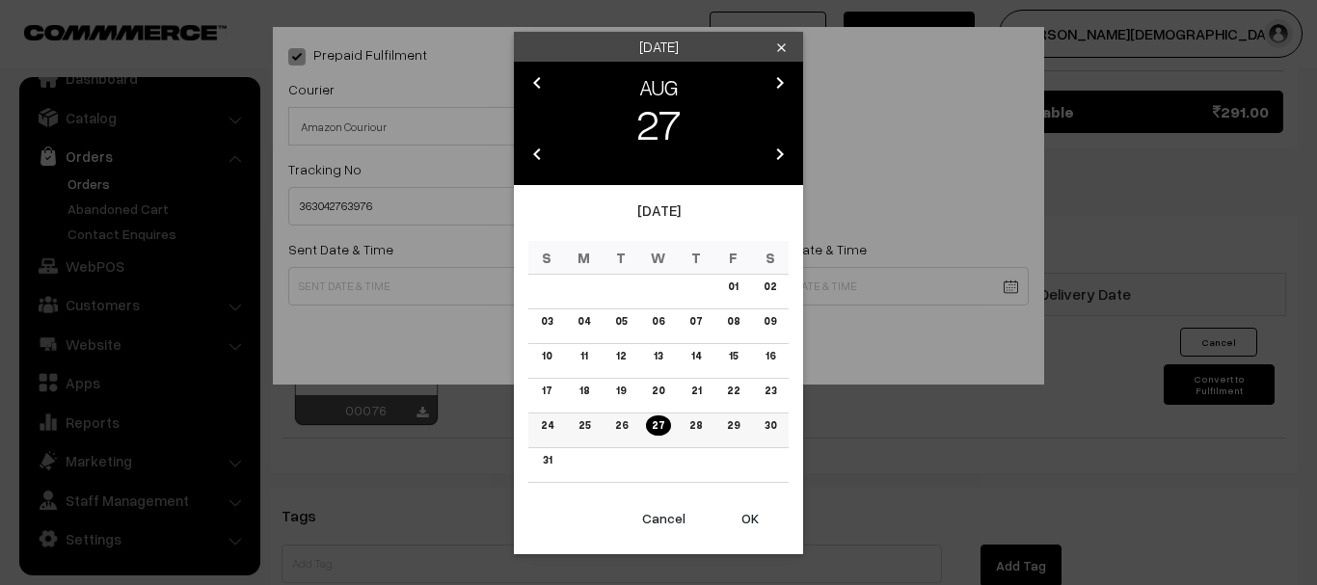
click at [665, 435] on td "27" at bounding box center [659, 430] width 38 height 35
click at [656, 431] on link "27" at bounding box center [658, 426] width 24 height 20
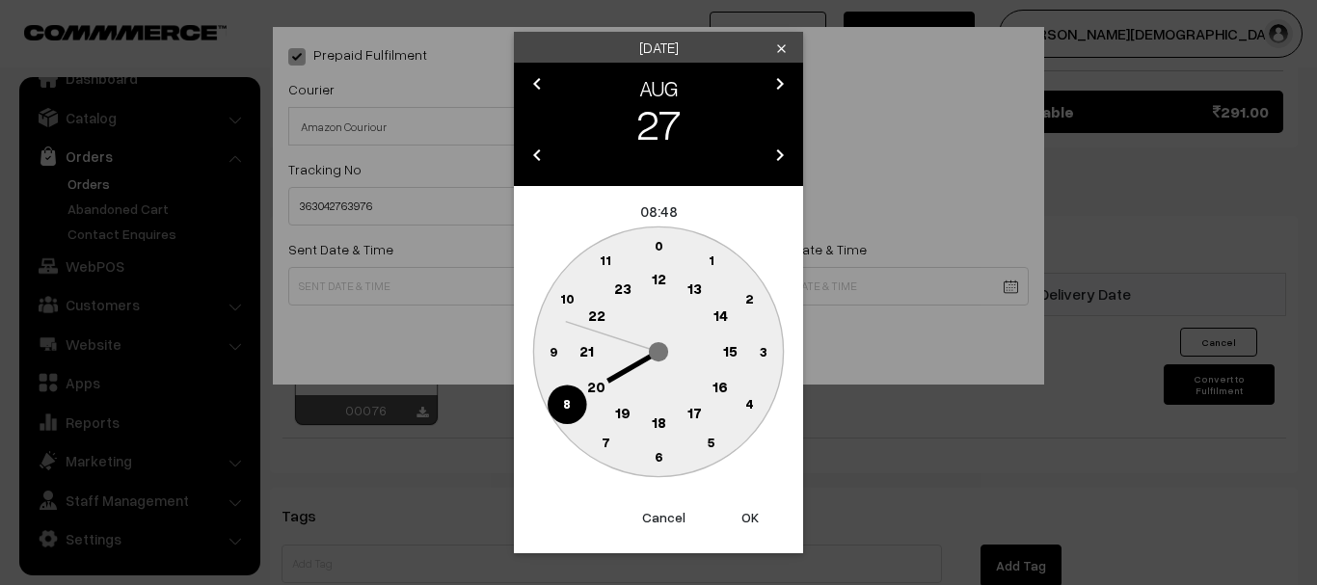
drag, startPoint x: 664, startPoint y: 427, endPoint x: 668, endPoint y: 470, distance: 42.6
click at [663, 428] on text "18" at bounding box center [659, 422] width 14 height 17
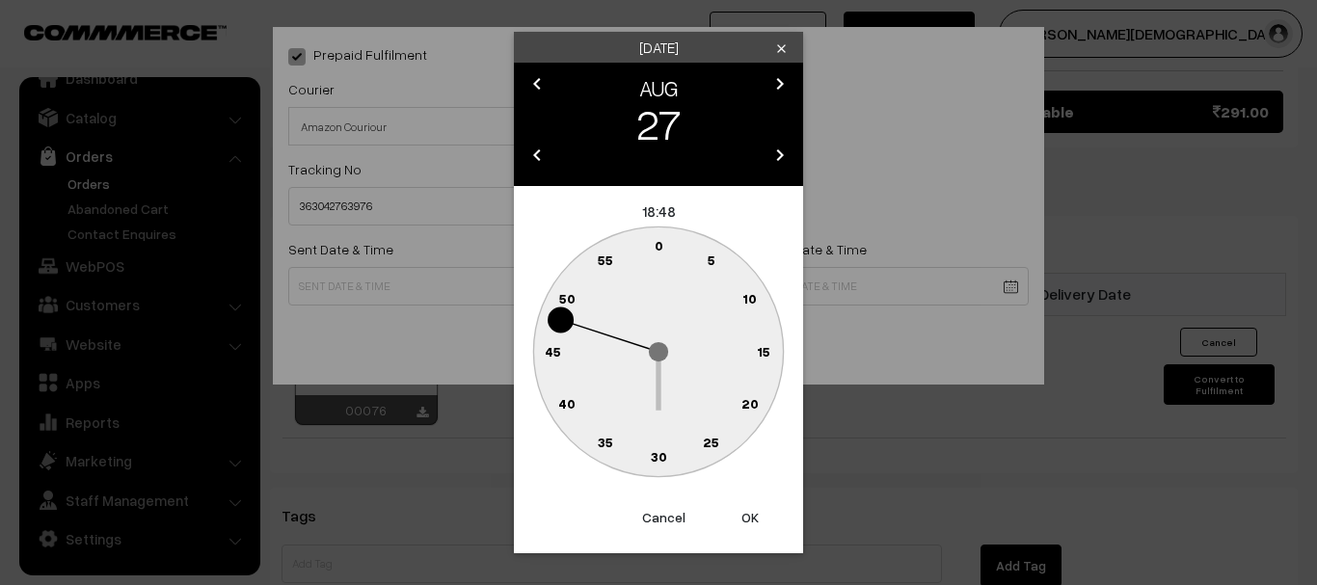
click at [668, 474] on circle at bounding box center [658, 352] width 250 height 250
click at [666, 463] on circle at bounding box center [659, 458] width 40 height 40
type input "27-08-2025 18:30"
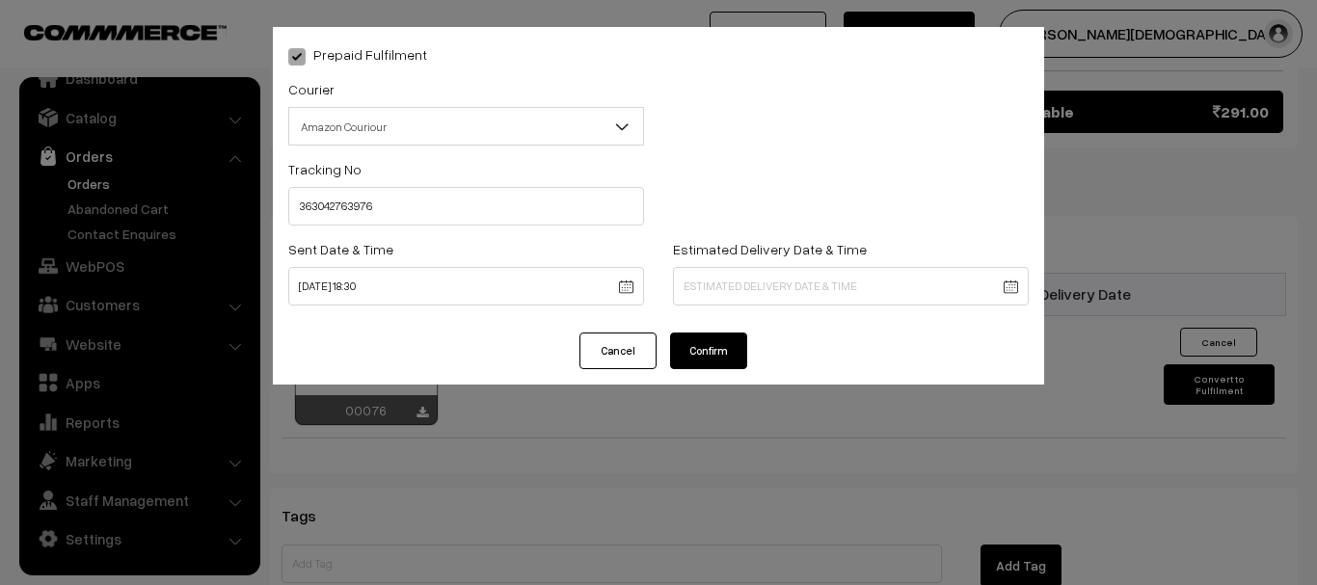
click at [771, 260] on div "Estimated Delivery Date & Time" at bounding box center [851, 271] width 356 height 68
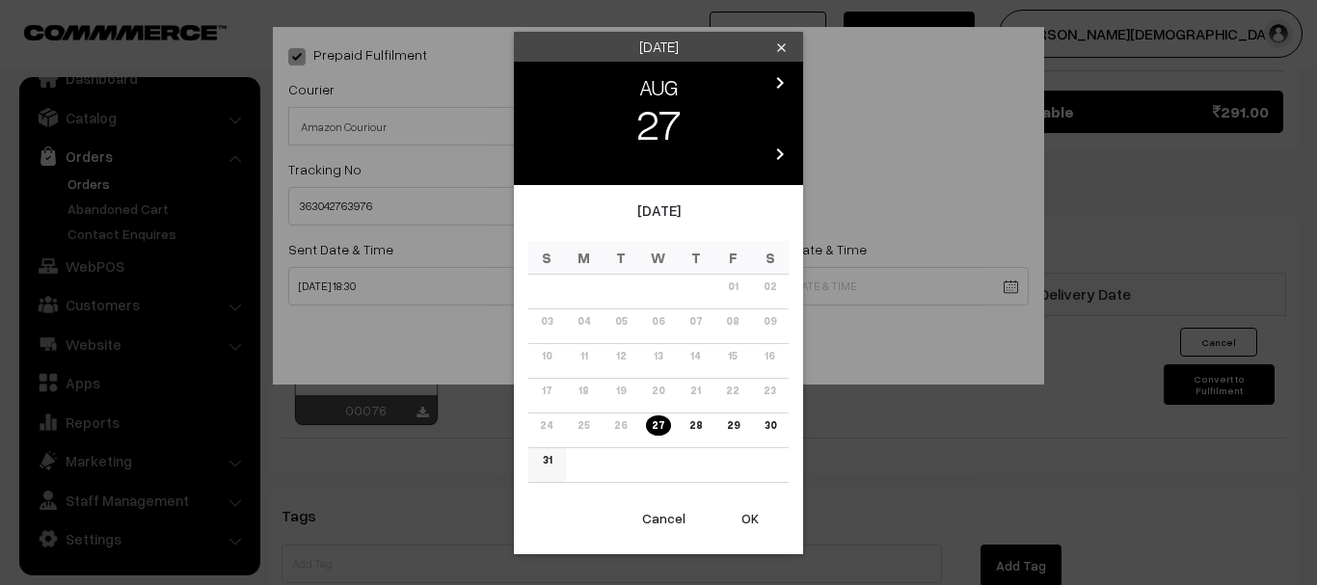
click at [549, 468] on link "31" at bounding box center [547, 460] width 20 height 20
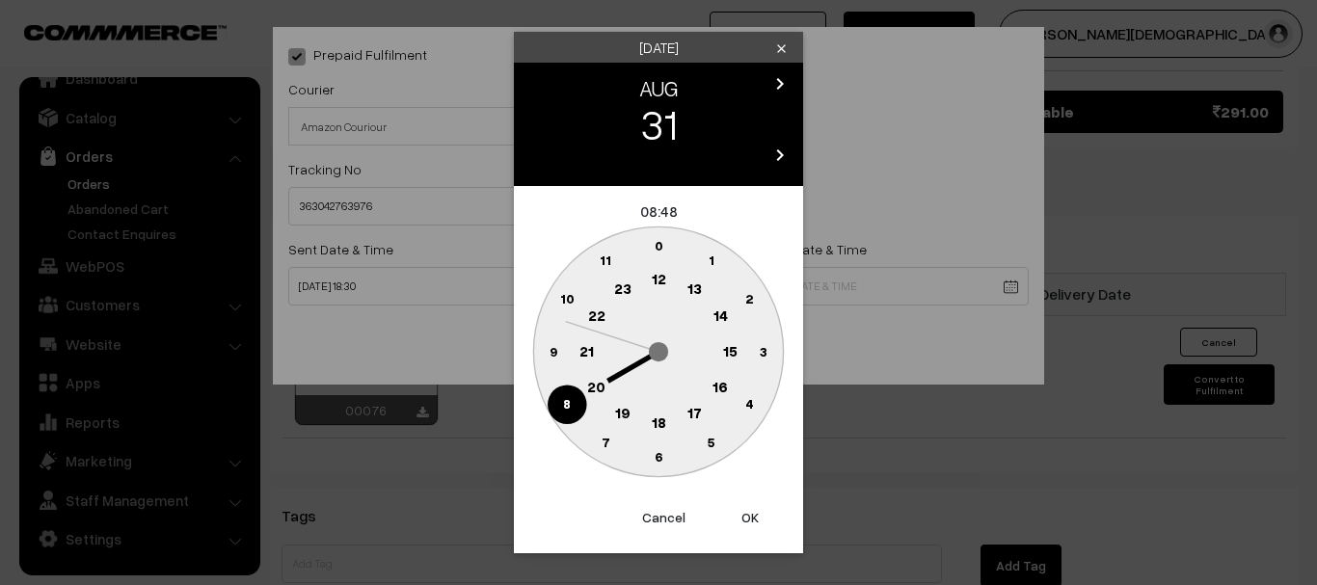
click at [653, 418] on text "18" at bounding box center [659, 422] width 14 height 17
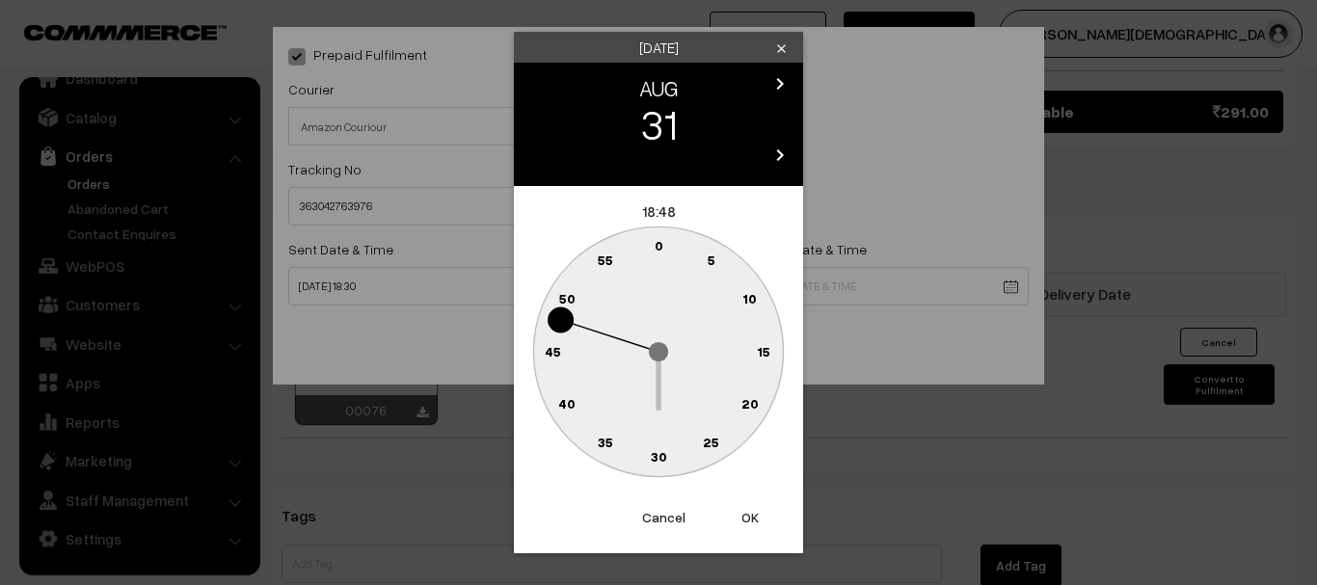
click at [659, 463] on text "30" at bounding box center [659, 456] width 16 height 16
type input "31-08-2025 18:30"
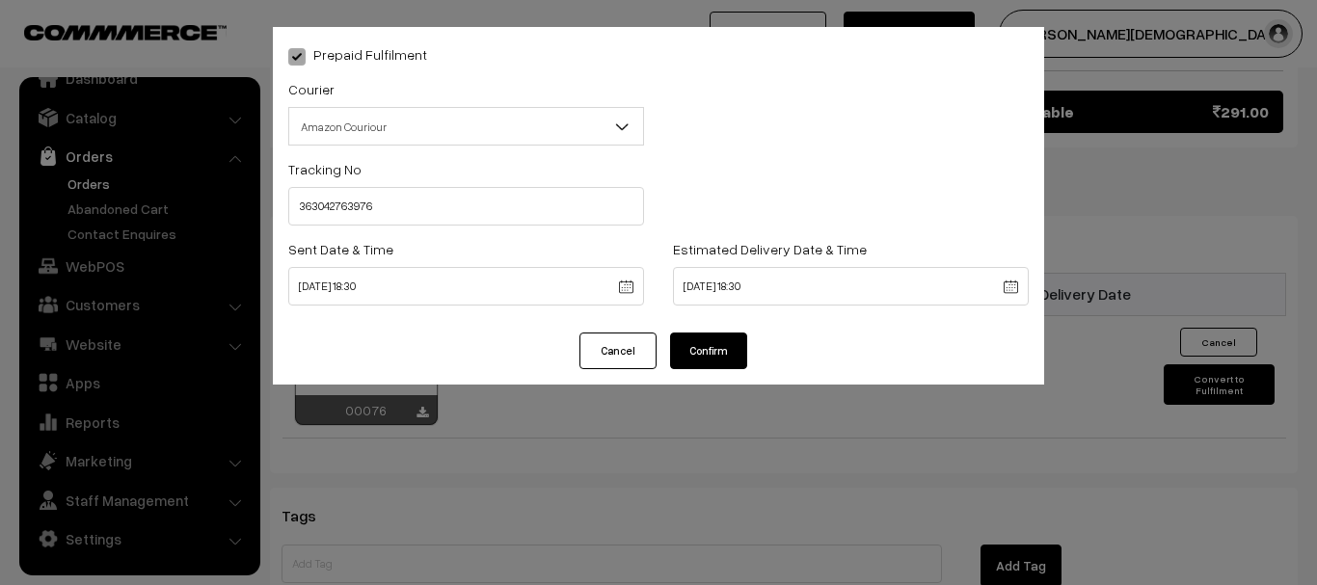
click at [708, 352] on button "Confirm" at bounding box center [708, 351] width 77 height 37
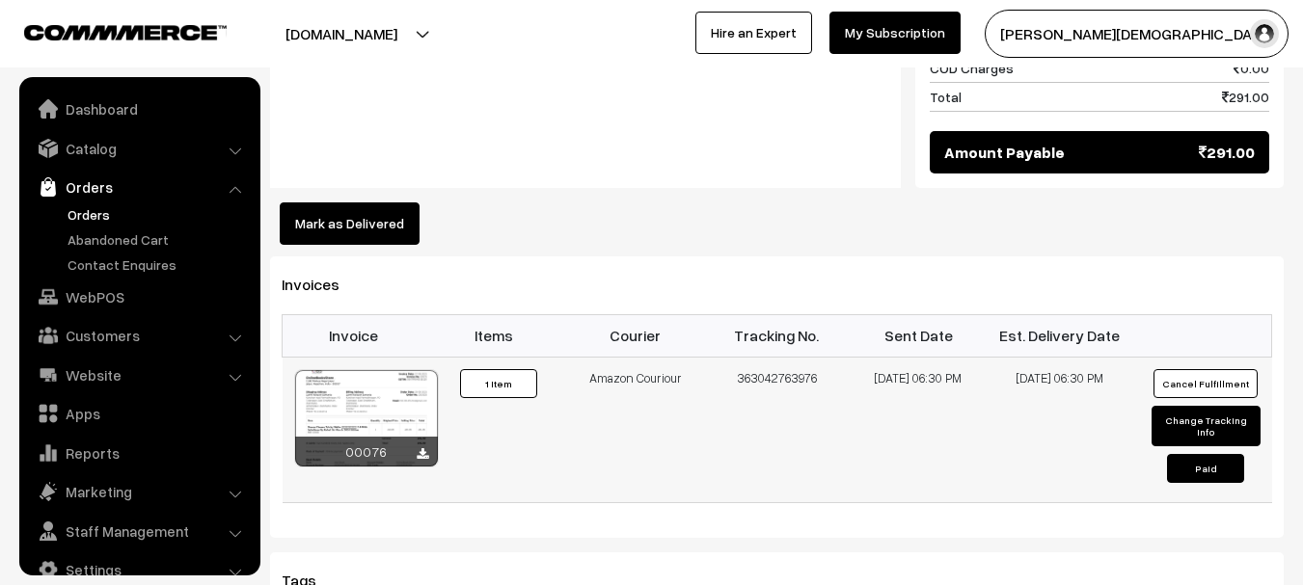
scroll to position [31, 0]
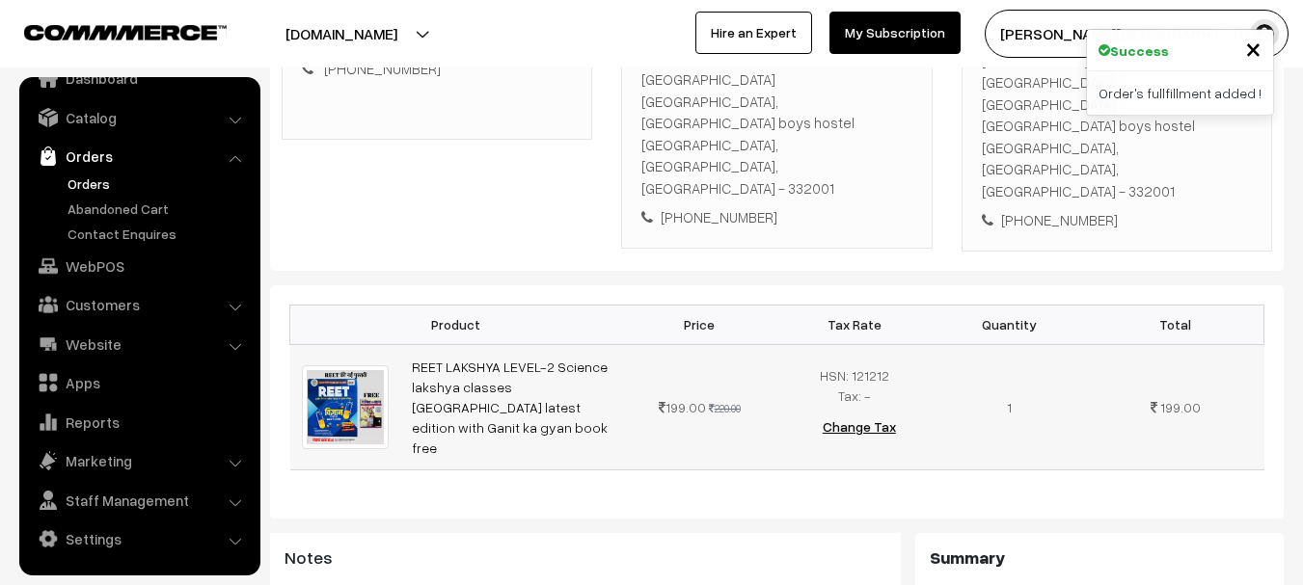
scroll to position [386, 0]
